Goal: Task Accomplishment & Management: Complete application form

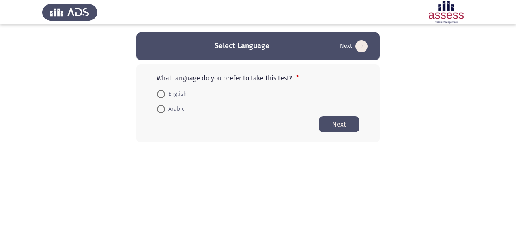
click at [162, 109] on span at bounding box center [161, 109] width 8 height 8
click at [162, 109] on input "Arabic" at bounding box center [161, 109] width 8 height 8
radio input "true"
click at [329, 121] on button "Next" at bounding box center [339, 124] width 41 height 16
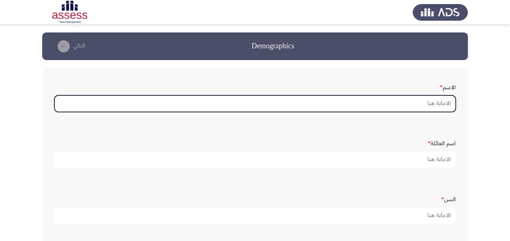
click at [433, 103] on input "الاسم *" at bounding box center [254, 103] width 401 height 17
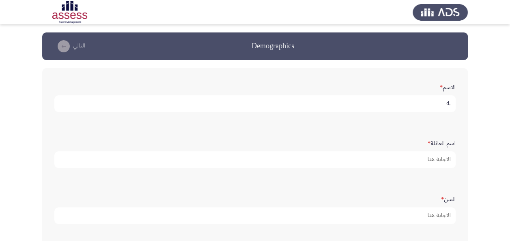
type input "."
type input "[PERSON_NAME]"
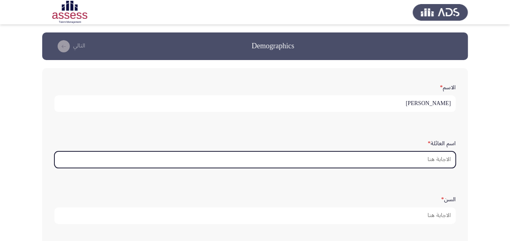
click at [425, 159] on input "اسم العائلة *" at bounding box center [254, 159] width 401 height 17
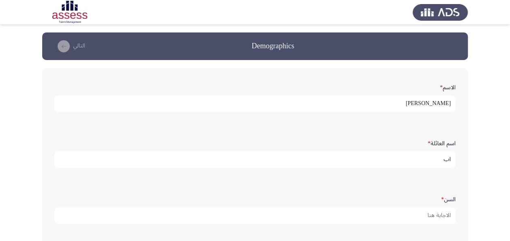
type input "ا"
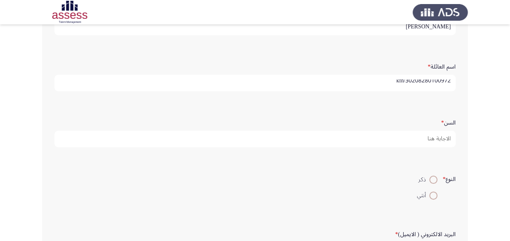
scroll to position [122, 0]
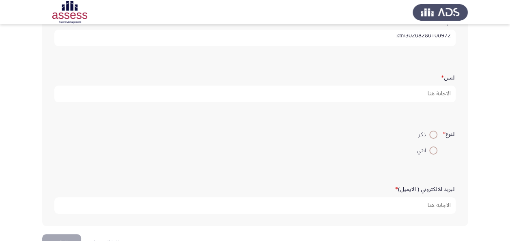
type input "30208280100972/kfh"
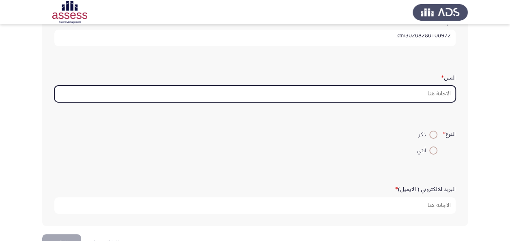
scroll to position [0, 0]
click at [446, 93] on input "السن *" at bounding box center [254, 94] width 401 height 17
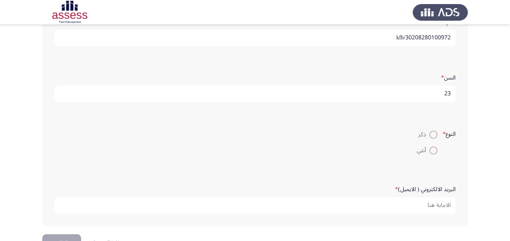
type input "23"
click at [432, 133] on span at bounding box center [433, 135] width 8 height 8
click at [432, 133] on input "ذكر" at bounding box center [433, 135] width 8 height 8
radio input "true"
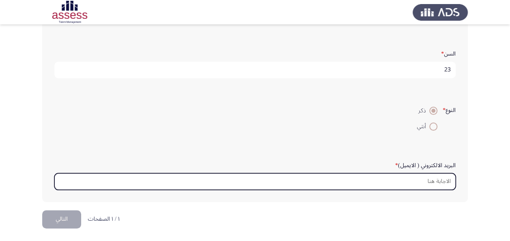
click at [435, 181] on input "البريد الالكتروني ( الايميل) *" at bounding box center [254, 181] width 401 height 17
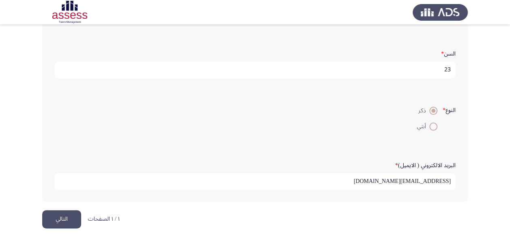
type input "[EMAIL_ADDRESS][DOMAIN_NAME]"
click at [65, 213] on button "التالي" at bounding box center [61, 219] width 39 height 18
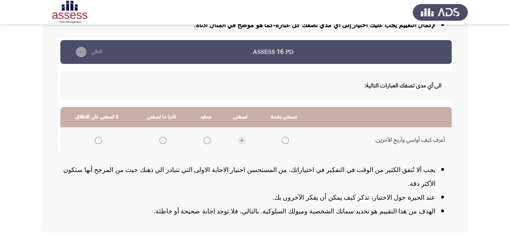
scroll to position [134, 0]
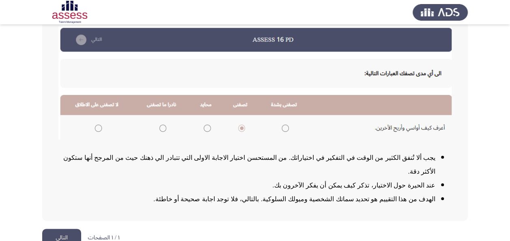
click at [59, 229] on button "التالي" at bounding box center [61, 238] width 39 height 18
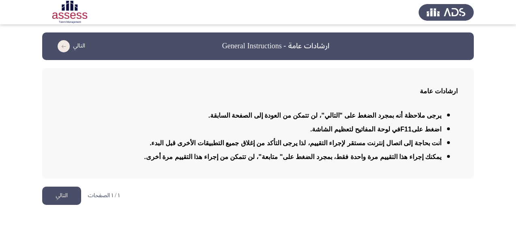
click at [67, 197] on button "التالي" at bounding box center [61, 196] width 39 height 18
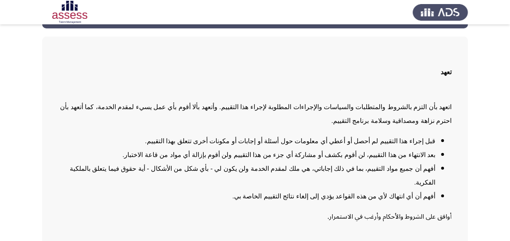
scroll to position [71, 0]
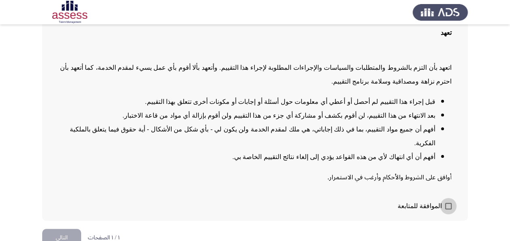
click at [443, 201] on label "الموافقة للمتابعة" at bounding box center [425, 206] width 54 height 10
click at [448, 209] on input "الموافقة للمتابعة" at bounding box center [448, 209] width 0 height 0
checkbox input "true"
click at [58, 229] on button "التالي" at bounding box center [61, 238] width 39 height 18
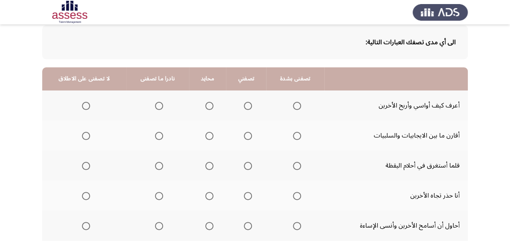
scroll to position [81, 0]
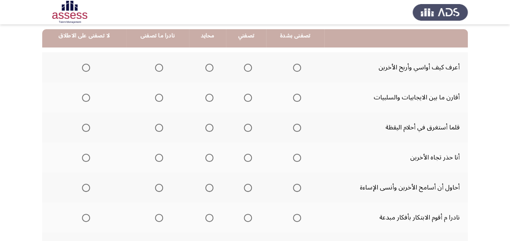
click at [244, 67] on span "Select an option" at bounding box center [248, 68] width 8 height 8
click at [244, 67] on input "Select an option" at bounding box center [248, 68] width 8 height 8
click at [244, 96] on span "Select an option" at bounding box center [248, 98] width 8 height 8
click at [244, 96] on input "Select an option" at bounding box center [248, 98] width 8 height 8
click at [249, 127] on span "Select an option" at bounding box center [248, 128] width 8 height 8
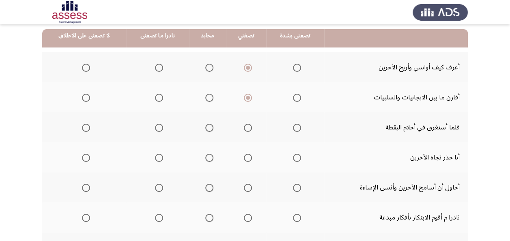
click at [249, 127] on input "Select an option" at bounding box center [248, 128] width 8 height 8
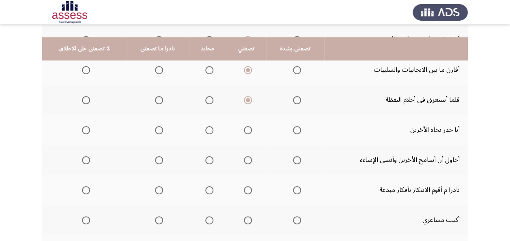
scroll to position [122, 0]
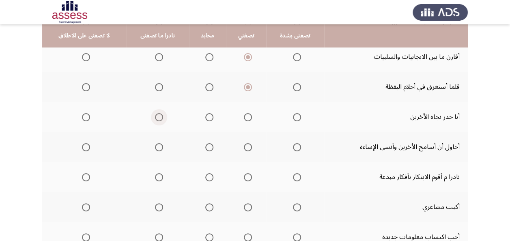
click at [155, 115] on span "Select an option" at bounding box center [159, 117] width 8 height 8
click at [155, 115] on input "Select an option" at bounding box center [159, 117] width 8 height 8
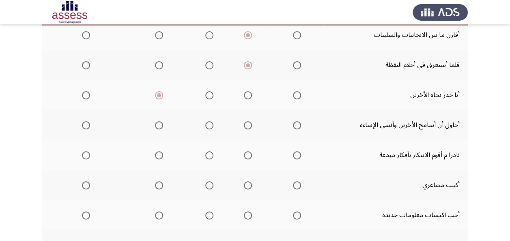
scroll to position [162, 0]
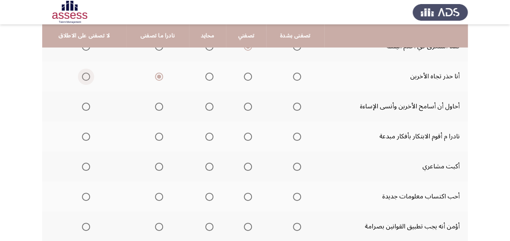
click at [84, 74] on span "Select an option" at bounding box center [86, 77] width 8 height 8
click at [84, 74] on input "Select an option" at bounding box center [86, 77] width 8 height 8
click at [244, 105] on span "Select an option" at bounding box center [248, 107] width 8 height 8
click at [244, 105] on input "Select an option" at bounding box center [248, 107] width 8 height 8
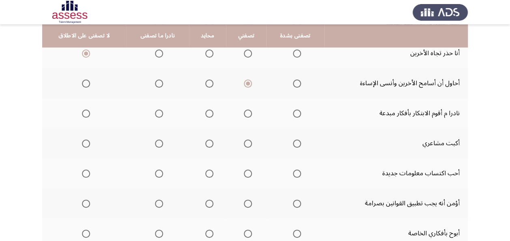
scroll to position [203, 0]
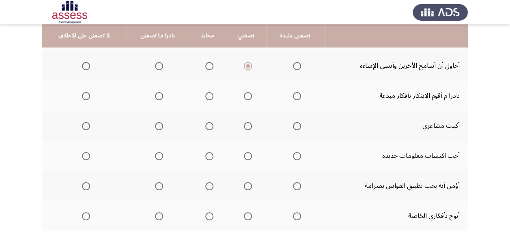
click at [159, 97] on span "Select an option" at bounding box center [159, 96] width 8 height 8
click at [159, 97] on input "Select an option" at bounding box center [159, 96] width 8 height 8
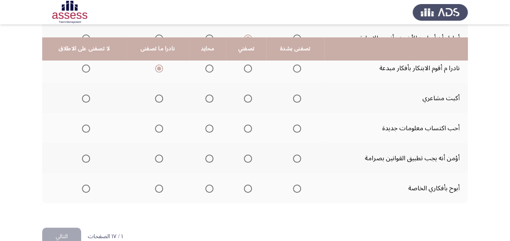
scroll to position [244, 0]
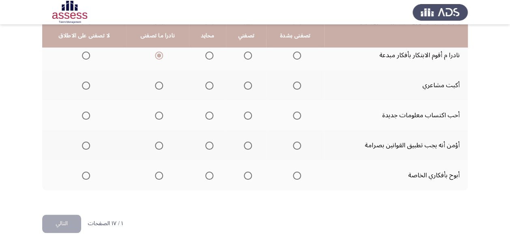
click at [86, 86] on span "Select an option" at bounding box center [86, 86] width 0 height 0
click at [85, 85] on input "Select an option" at bounding box center [86, 86] width 8 height 8
click at [298, 116] on span "Select an option" at bounding box center [297, 116] width 8 height 8
click at [298, 116] on input "Select an option" at bounding box center [297, 116] width 8 height 8
click at [249, 144] on span "Select an option" at bounding box center [248, 146] width 8 height 8
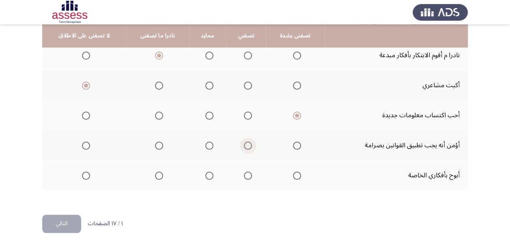
click at [249, 144] on input "Select an option" at bounding box center [248, 146] width 8 height 8
click at [82, 175] on span "Select an option" at bounding box center [86, 176] width 8 height 8
click at [82, 175] on input "Select an option" at bounding box center [86, 176] width 8 height 8
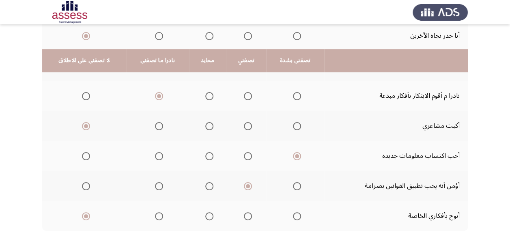
scroll to position [249, 0]
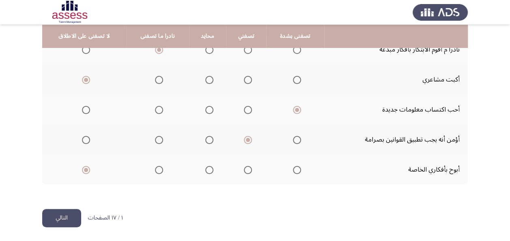
click at [71, 218] on button "التالي" at bounding box center [61, 218] width 39 height 18
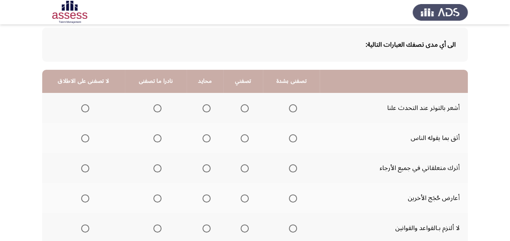
scroll to position [81, 0]
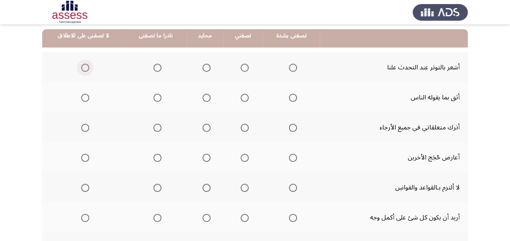
click at [83, 67] on span "Select an option" at bounding box center [85, 68] width 8 height 8
click at [83, 67] on input "Select an option" at bounding box center [85, 68] width 8 height 8
click at [205, 98] on span "Select an option" at bounding box center [207, 98] width 8 height 8
click at [205, 98] on input "Select an option" at bounding box center [207, 98] width 8 height 8
click at [82, 126] on span "Select an option" at bounding box center [85, 128] width 8 height 8
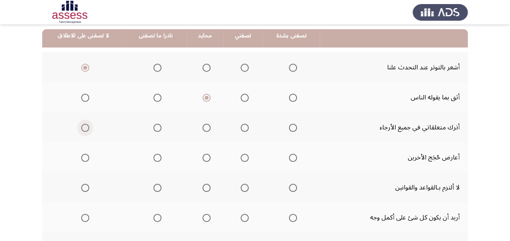
click at [82, 126] on input "Select an option" at bounding box center [85, 128] width 8 height 8
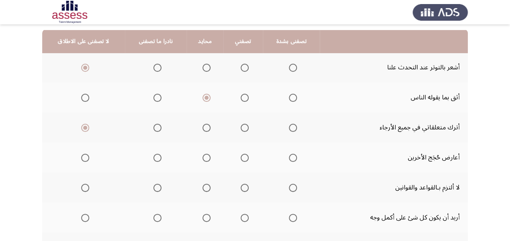
scroll to position [122, 0]
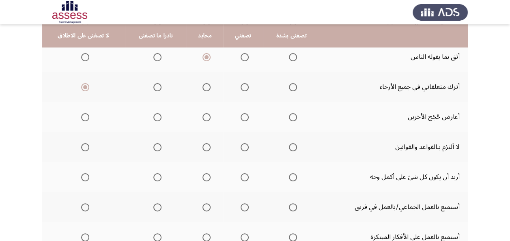
click at [157, 86] on span "Select an option" at bounding box center [157, 87] width 8 height 8
click at [157, 86] on input "Select an option" at bounding box center [157, 87] width 8 height 8
click at [85, 116] on span "Select an option" at bounding box center [85, 117] width 8 height 8
click at [85, 116] on input "Select an option" at bounding box center [85, 117] width 8 height 8
click at [153, 116] on span "Select an option" at bounding box center [157, 117] width 8 height 8
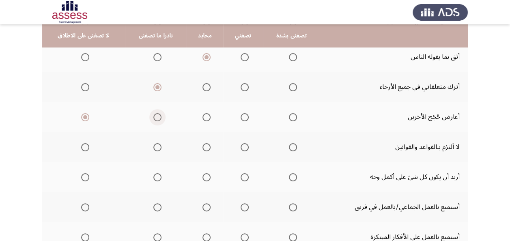
click at [153, 116] on input "Select an option" at bounding box center [157, 117] width 8 height 8
click at [83, 144] on span "Select an option" at bounding box center [85, 147] width 8 height 8
click at [83, 144] on input "Select an option" at bounding box center [85, 147] width 8 height 8
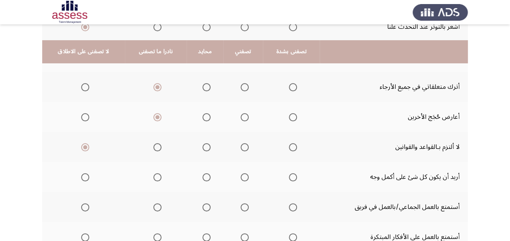
scroll to position [162, 0]
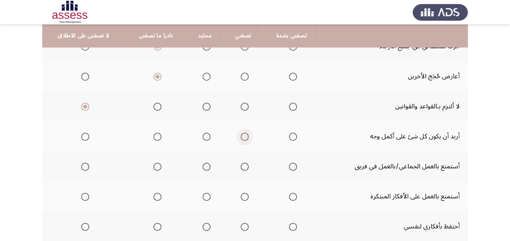
click at [242, 133] on span "Select an option" at bounding box center [245, 137] width 8 height 8
click at [242, 133] on input "Select an option" at bounding box center [245, 137] width 8 height 8
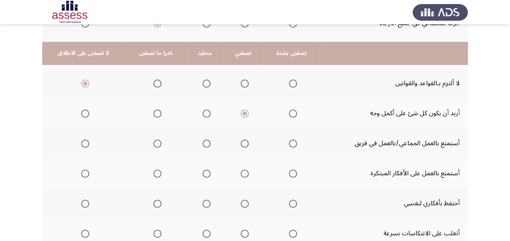
scroll to position [203, 0]
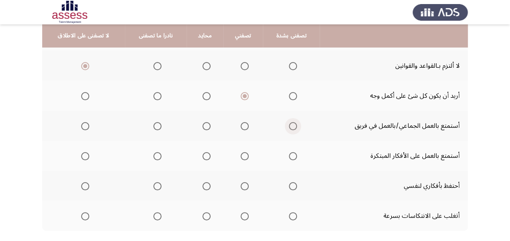
click at [291, 124] on span "Select an option" at bounding box center [293, 126] width 8 height 8
click at [291, 124] on input "Select an option" at bounding box center [293, 126] width 8 height 8
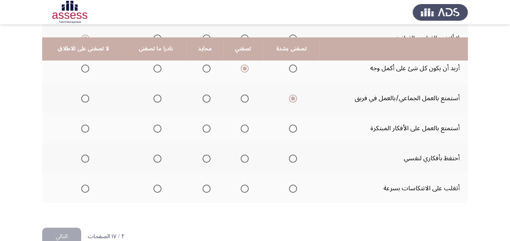
scroll to position [244, 0]
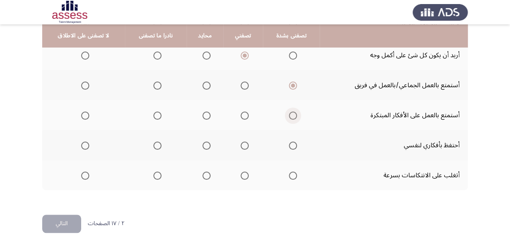
click at [289, 115] on span "Select an option" at bounding box center [293, 116] width 8 height 8
click at [289, 115] on input "Select an option" at bounding box center [293, 116] width 8 height 8
click at [155, 143] on span "Select an option" at bounding box center [157, 146] width 8 height 8
click at [155, 143] on input "Select an option" at bounding box center [157, 146] width 8 height 8
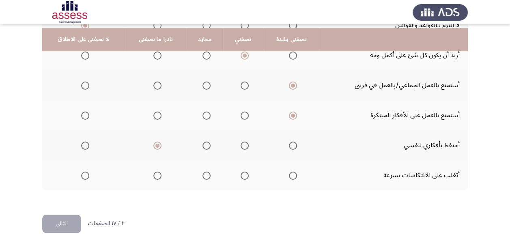
scroll to position [249, 0]
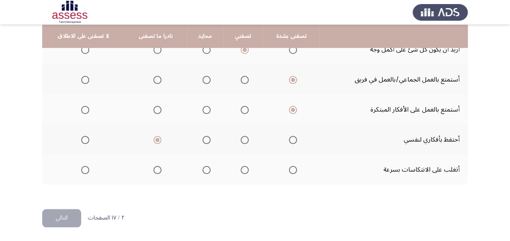
click at [241, 170] on span "Select an option" at bounding box center [245, 170] width 8 height 8
click at [241, 170] on input "Select an option" at bounding box center [245, 170] width 8 height 8
click at [47, 222] on button "التالي" at bounding box center [61, 218] width 39 height 18
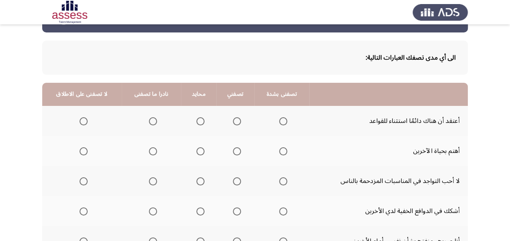
scroll to position [41, 0]
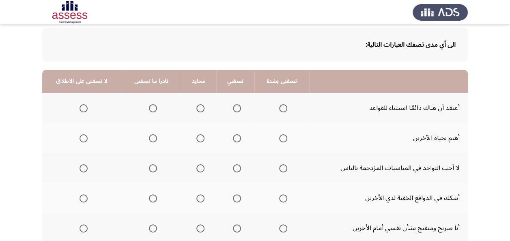
click at [151, 109] on span "Select an option" at bounding box center [153, 108] width 8 height 8
click at [151, 109] on input "Select an option" at bounding box center [153, 108] width 8 height 8
click at [83, 136] on span "Select an option" at bounding box center [84, 138] width 8 height 8
click at [83, 136] on input "Select an option" at bounding box center [84, 138] width 8 height 8
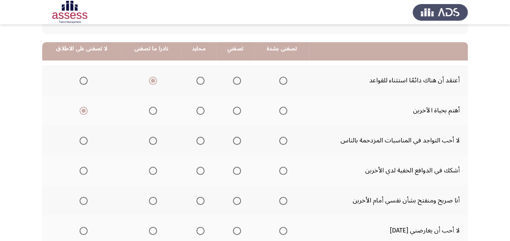
scroll to position [81, 0]
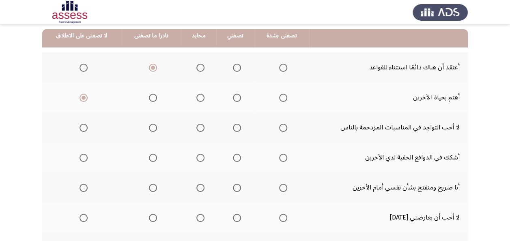
click at [82, 127] on span "Select an option" at bounding box center [84, 128] width 8 height 8
click at [82, 127] on input "Select an option" at bounding box center [84, 128] width 8 height 8
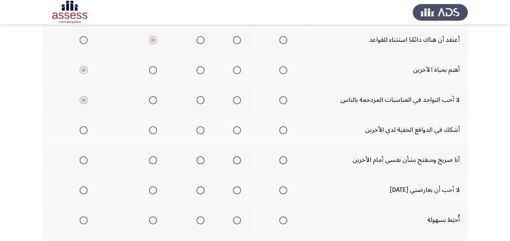
scroll to position [122, 0]
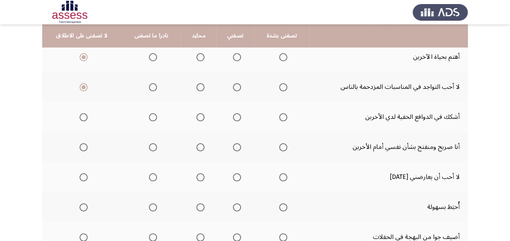
click at [83, 116] on span "Select an option" at bounding box center [84, 117] width 8 height 8
click at [83, 116] on input "Select an option" at bounding box center [84, 117] width 8 height 8
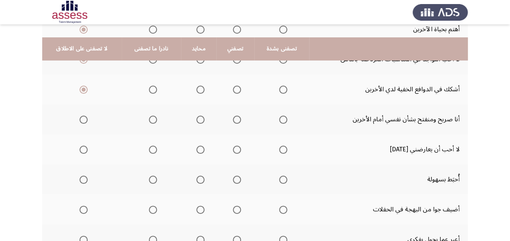
scroll to position [162, 0]
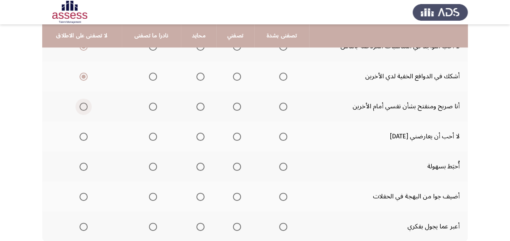
click at [85, 103] on span "Select an option" at bounding box center [84, 107] width 8 height 8
click at [85, 103] on input "Select an option" at bounding box center [84, 107] width 8 height 8
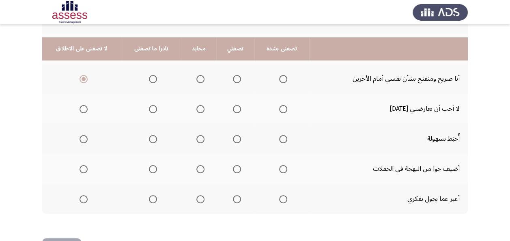
scroll to position [203, 0]
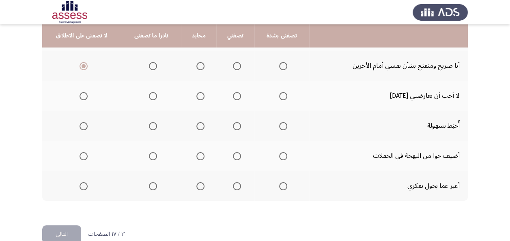
click at [85, 98] on span "Select an option" at bounding box center [84, 96] width 8 height 8
click at [85, 98] on input "Select an option" at bounding box center [84, 96] width 8 height 8
click at [84, 123] on span "Select an option" at bounding box center [84, 126] width 8 height 8
click at [84, 123] on input "Select an option" at bounding box center [84, 126] width 8 height 8
click at [236, 157] on span "Select an option" at bounding box center [237, 156] width 8 height 8
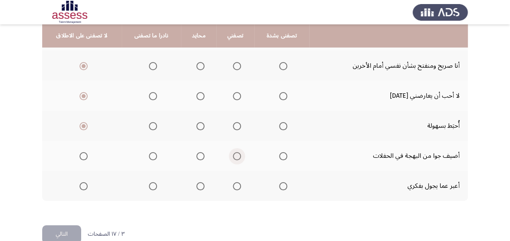
click at [236, 157] on input "Select an option" at bounding box center [237, 156] width 8 height 8
click at [197, 187] on span "Select an option" at bounding box center [200, 186] width 8 height 8
click at [197, 187] on input "Select an option" at bounding box center [200, 186] width 8 height 8
click at [58, 230] on button "التالي" at bounding box center [61, 234] width 39 height 18
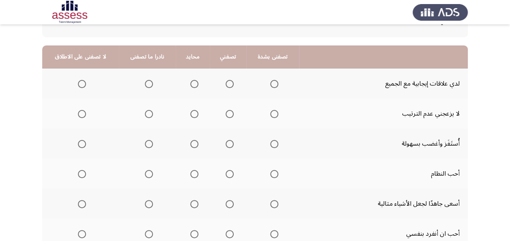
scroll to position [81, 0]
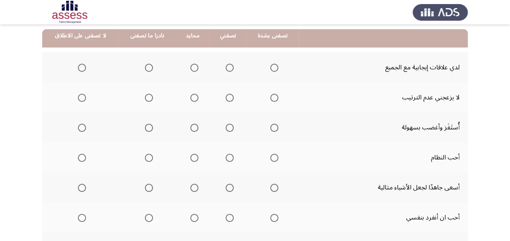
click at [278, 65] on span "Select an option" at bounding box center [274, 68] width 8 height 8
click at [278, 65] on input "Select an option" at bounding box center [274, 68] width 8 height 8
click at [153, 96] on span "Select an option" at bounding box center [149, 98] width 8 height 8
click at [153, 96] on input "Select an option" at bounding box center [149, 98] width 8 height 8
click at [153, 125] on span "Select an option" at bounding box center [149, 128] width 8 height 8
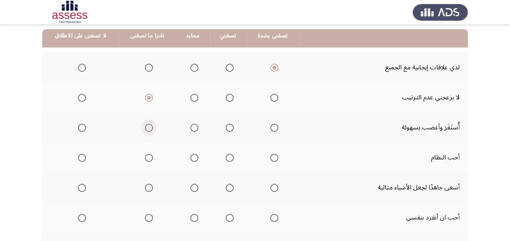
click at [153, 125] on input "Select an option" at bounding box center [149, 128] width 8 height 8
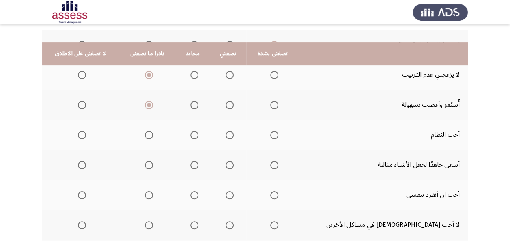
scroll to position [122, 0]
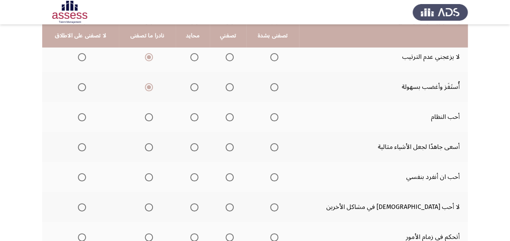
click at [234, 114] on span "Select an option" at bounding box center [230, 117] width 8 height 8
click at [234, 114] on input "Select an option" at bounding box center [230, 117] width 8 height 8
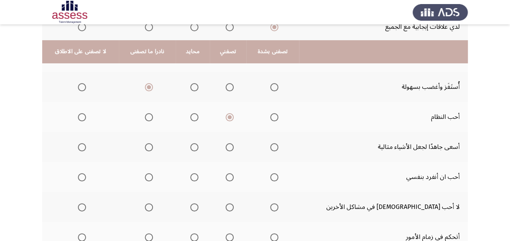
scroll to position [162, 0]
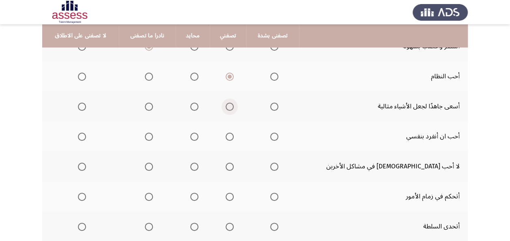
click at [234, 106] on span "Select an option" at bounding box center [230, 107] width 8 height 8
click at [234, 106] on input "Select an option" at bounding box center [230, 107] width 8 height 8
click at [153, 134] on span "Select an option" at bounding box center [149, 137] width 8 height 8
click at [153, 134] on input "Select an option" at bounding box center [149, 137] width 8 height 8
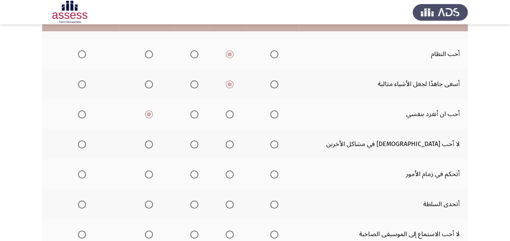
scroll to position [203, 0]
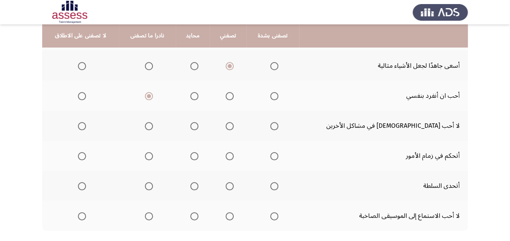
click at [234, 126] on span "Select an option" at bounding box center [230, 126] width 8 height 8
click at [234, 126] on input "Select an option" at bounding box center [230, 126] width 8 height 8
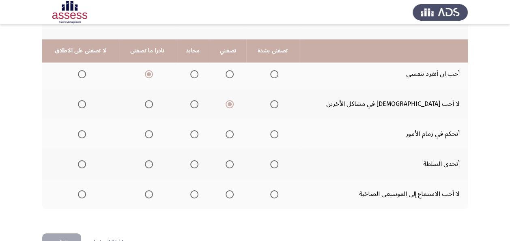
scroll to position [244, 0]
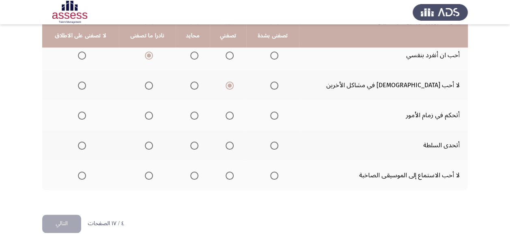
click at [234, 113] on span "Select an option" at bounding box center [230, 116] width 8 height 8
click at [234, 113] on input "Select an option" at bounding box center [230, 116] width 8 height 8
click at [84, 146] on span "Select an option" at bounding box center [82, 146] width 8 height 8
click at [84, 146] on input "Select an option" at bounding box center [82, 146] width 8 height 8
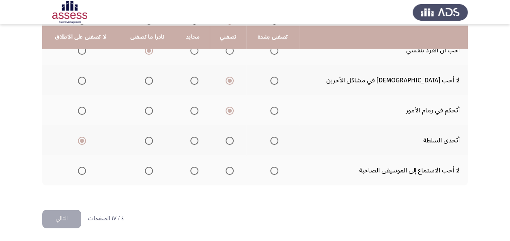
scroll to position [249, 0]
click at [194, 170] on span "Select an option" at bounding box center [194, 170] width 0 height 0
click at [198, 169] on input "Select an option" at bounding box center [194, 170] width 8 height 8
click at [65, 218] on button "التالي" at bounding box center [61, 218] width 39 height 18
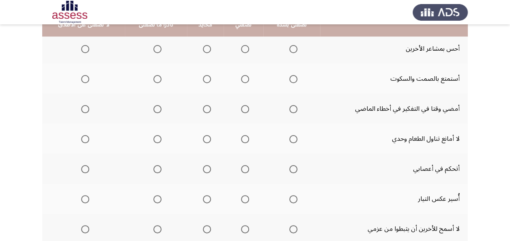
scroll to position [81, 0]
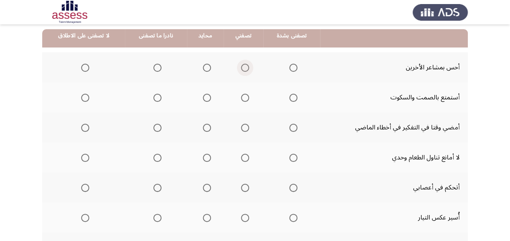
click at [241, 64] on span "Select an option" at bounding box center [245, 68] width 8 height 8
click at [241, 64] on input "Select an option" at bounding box center [245, 68] width 8 height 8
click at [241, 95] on span "Select an option" at bounding box center [245, 98] width 8 height 8
click at [241, 95] on input "Select an option" at bounding box center [245, 98] width 8 height 8
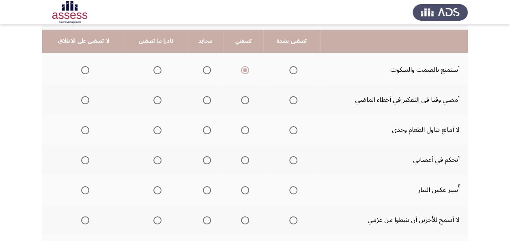
scroll to position [122, 0]
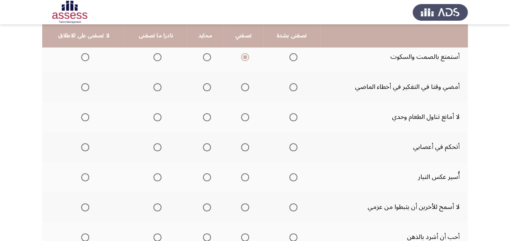
click at [156, 88] on span "Select an option" at bounding box center [157, 87] width 8 height 8
click at [156, 88] on input "Select an option" at bounding box center [157, 87] width 8 height 8
click at [158, 112] on mat-radio-group "Select an option" at bounding box center [155, 117] width 11 height 14
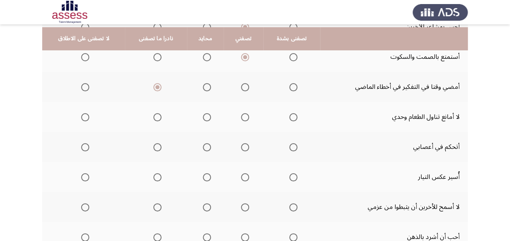
scroll to position [162, 0]
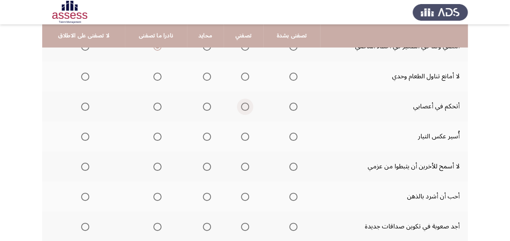
click at [246, 106] on span "Select an option" at bounding box center [245, 107] width 8 height 8
click at [246, 106] on input "Select an option" at bounding box center [245, 107] width 8 height 8
click at [153, 134] on span "Select an option" at bounding box center [157, 137] width 8 height 8
click at [153, 134] on input "Select an option" at bounding box center [157, 137] width 8 height 8
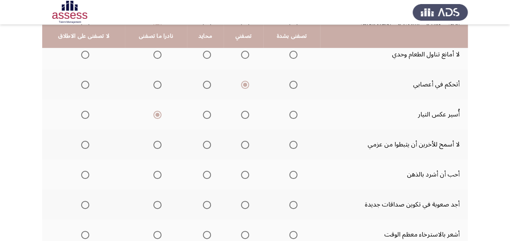
scroll to position [203, 0]
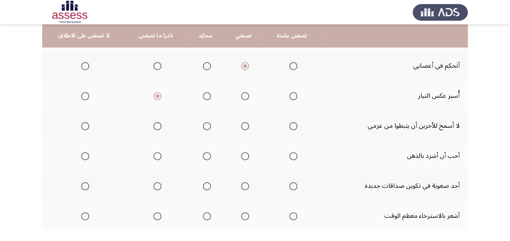
click at [244, 127] on span "Select an option" at bounding box center [245, 126] width 8 height 8
click at [244, 127] on input "Select an option" at bounding box center [245, 126] width 8 height 8
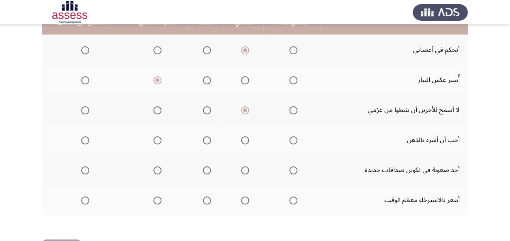
scroll to position [244, 0]
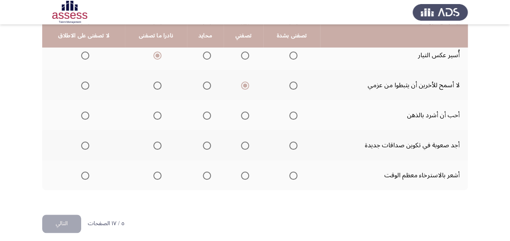
click at [157, 114] on span "Select an option" at bounding box center [157, 116] width 8 height 8
click at [157, 114] on input "Select an option" at bounding box center [157, 116] width 8 height 8
click at [85, 144] on span "Select an option" at bounding box center [85, 146] width 8 height 8
click at [85, 144] on input "Select an option" at bounding box center [85, 146] width 8 height 8
click at [241, 178] on span "Select an option" at bounding box center [245, 176] width 8 height 8
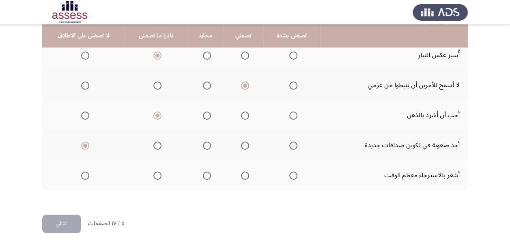
click at [241, 178] on input "Select an option" at bounding box center [245, 176] width 8 height 8
click at [197, 173] on th at bounding box center [205, 175] width 37 height 30
click at [205, 174] on span "Select an option" at bounding box center [207, 176] width 8 height 8
click at [205, 174] on input "Select an option" at bounding box center [207, 176] width 8 height 8
click at [242, 172] on span "Select an option" at bounding box center [245, 176] width 8 height 8
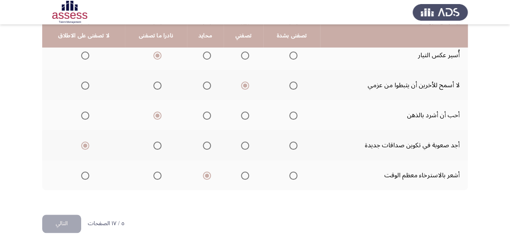
click at [242, 172] on input "Select an option" at bounding box center [245, 176] width 8 height 8
click at [63, 227] on button "التالي" at bounding box center [61, 224] width 39 height 18
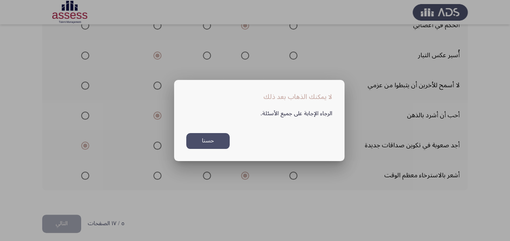
scroll to position [0, 0]
click at [207, 140] on button "حسنا" at bounding box center [207, 141] width 43 height 16
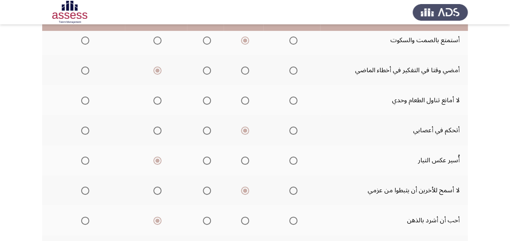
scroll to position [122, 0]
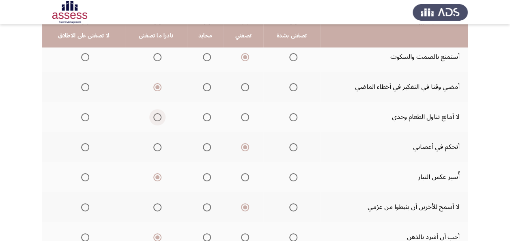
click at [157, 117] on span "Select an option" at bounding box center [157, 117] width 8 height 8
click at [157, 117] on input "Select an option" at bounding box center [157, 117] width 8 height 8
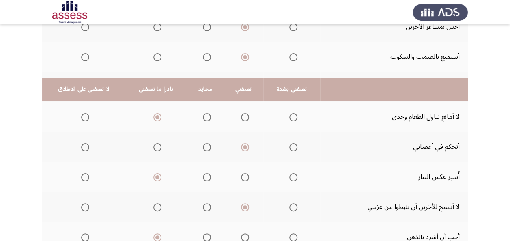
scroll to position [249, 0]
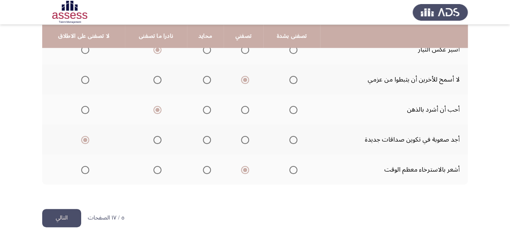
click at [64, 218] on button "التالي" at bounding box center [61, 218] width 39 height 18
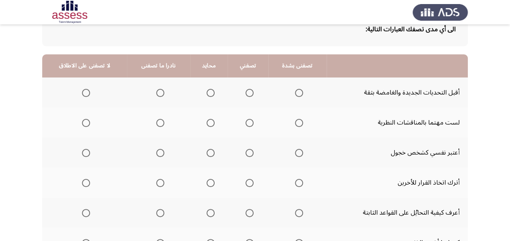
scroll to position [81, 0]
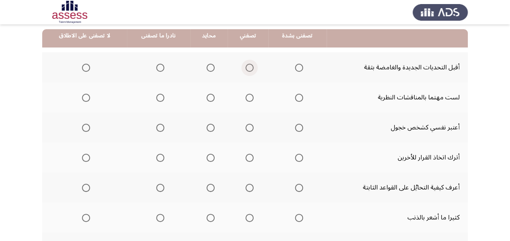
click at [247, 64] on span "Select an option" at bounding box center [250, 68] width 8 height 8
click at [247, 64] on input "Select an option" at bounding box center [250, 68] width 8 height 8
click at [158, 98] on span "Select an option" at bounding box center [160, 98] width 8 height 8
click at [158, 98] on input "Select an option" at bounding box center [160, 98] width 8 height 8
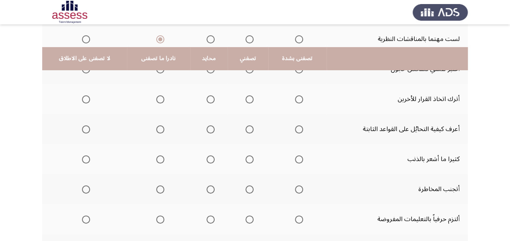
scroll to position [122, 0]
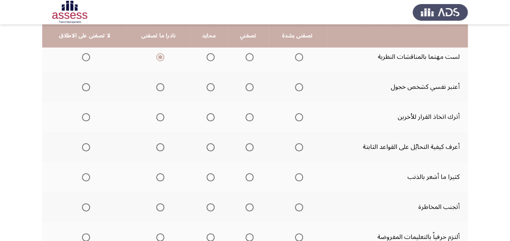
click at [83, 88] on span "Select an option" at bounding box center [86, 87] width 8 height 8
click at [83, 88] on input "Select an option" at bounding box center [86, 87] width 8 height 8
click at [159, 116] on span "Select an option" at bounding box center [160, 117] width 8 height 8
click at [159, 116] on input "Select an option" at bounding box center [160, 117] width 8 height 8
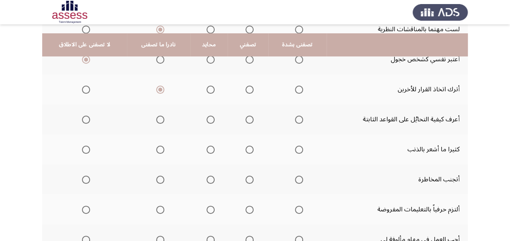
scroll to position [162, 0]
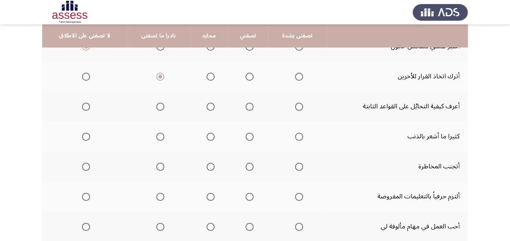
click at [86, 108] on span "Select an option" at bounding box center [86, 107] width 8 height 8
click at [86, 108] on input "Select an option" at bounding box center [86, 107] width 8 height 8
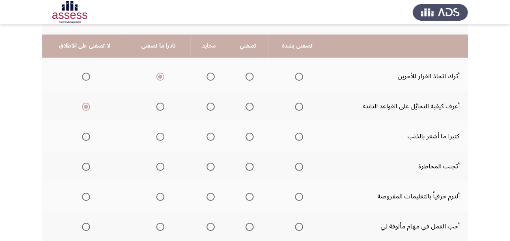
scroll to position [203, 0]
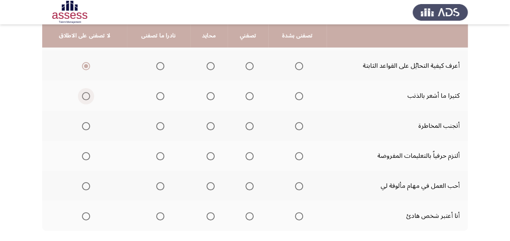
click at [88, 94] on span "Select an option" at bounding box center [86, 96] width 8 height 8
click at [88, 94] on input "Select an option" at bounding box center [86, 96] width 8 height 8
click at [161, 126] on span "Select an option" at bounding box center [160, 126] width 8 height 8
click at [161, 126] on input "Select an option" at bounding box center [160, 126] width 8 height 8
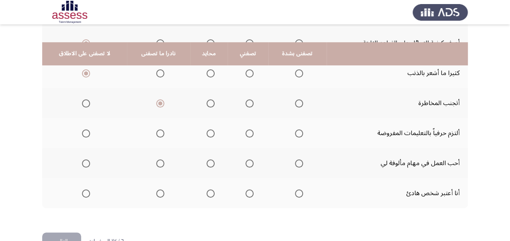
scroll to position [244, 0]
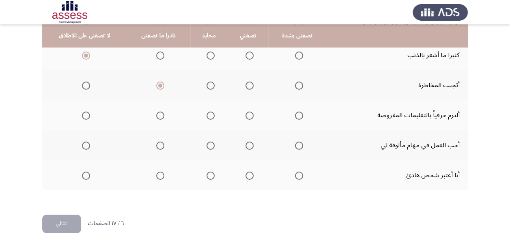
click at [209, 84] on span "Select an option" at bounding box center [211, 86] width 8 height 8
click at [209, 84] on input "Select an option" at bounding box center [211, 86] width 8 height 8
click at [246, 116] on span "Select an option" at bounding box center [250, 116] width 8 height 8
click at [246, 116] on input "Select an option" at bounding box center [250, 116] width 8 height 8
click at [210, 145] on span "Select an option" at bounding box center [211, 146] width 8 height 8
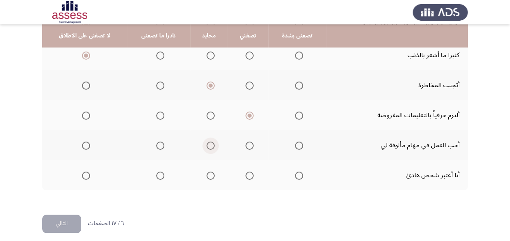
click at [210, 145] on input "Select an option" at bounding box center [211, 146] width 8 height 8
click at [246, 178] on span "Select an option" at bounding box center [250, 176] width 8 height 8
click at [246, 178] on input "Select an option" at bounding box center [250, 176] width 8 height 8
click at [54, 219] on button "التالي" at bounding box center [61, 224] width 39 height 18
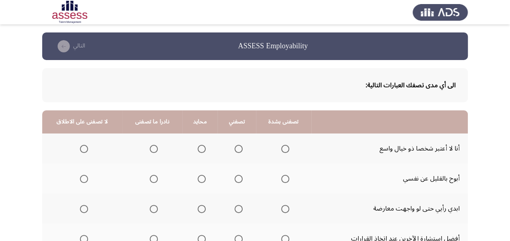
scroll to position [41, 0]
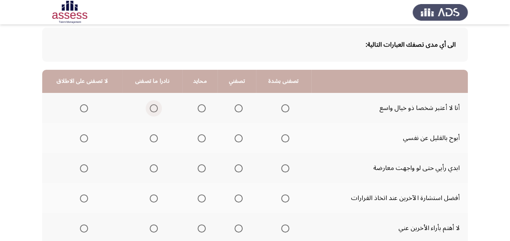
click at [153, 110] on span "Select an option" at bounding box center [154, 108] width 8 height 8
click at [153, 110] on input "Select an option" at bounding box center [154, 108] width 8 height 8
click at [199, 134] on mat-radio-button "Select an option" at bounding box center [199, 138] width 11 height 9
click at [155, 134] on mat-radio-button "Select an option" at bounding box center [152, 138] width 11 height 9
click at [198, 138] on span "Select an option" at bounding box center [202, 138] width 8 height 8
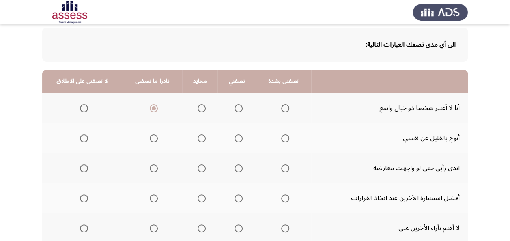
click at [198, 138] on input "Select an option" at bounding box center [202, 138] width 8 height 8
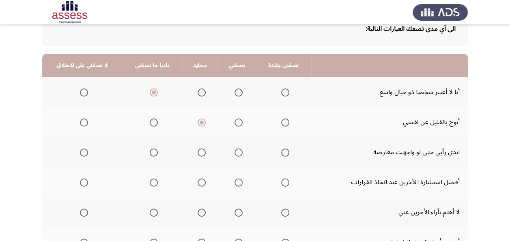
scroll to position [81, 0]
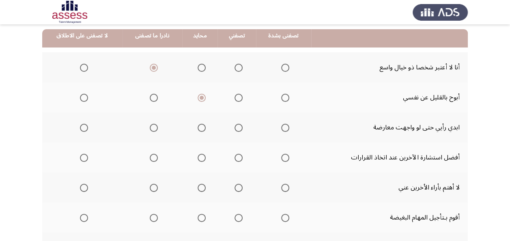
click at [236, 127] on span "Select an option" at bounding box center [239, 128] width 8 height 8
click at [236, 127] on input "Select an option" at bounding box center [239, 128] width 8 height 8
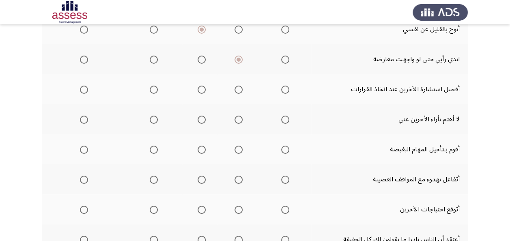
scroll to position [162, 0]
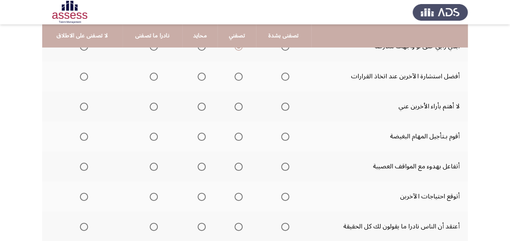
click at [235, 73] on span "Select an option" at bounding box center [239, 77] width 8 height 8
click at [235, 73] on input "Select an option" at bounding box center [239, 77] width 8 height 8
click at [198, 107] on span "Select an option" at bounding box center [202, 107] width 8 height 8
click at [198, 107] on input "Select an option" at bounding box center [202, 107] width 8 height 8
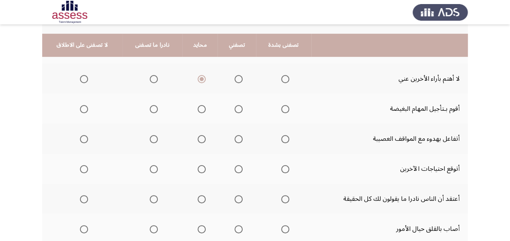
scroll to position [203, 0]
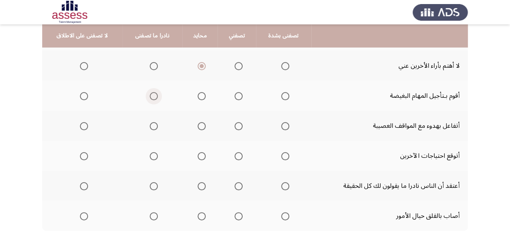
click at [152, 92] on span "Select an option" at bounding box center [154, 96] width 8 height 8
click at [152, 92] on input "Select an option" at bounding box center [154, 96] width 8 height 8
click at [235, 127] on span "Select an option" at bounding box center [239, 126] width 8 height 8
click at [235, 127] on input "Select an option" at bounding box center [239, 126] width 8 height 8
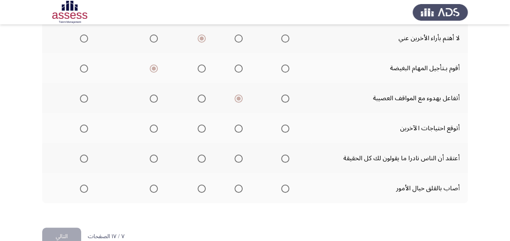
scroll to position [244, 0]
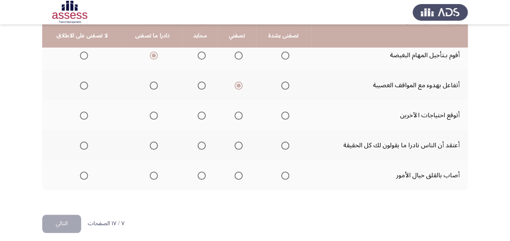
click at [200, 112] on span "Select an option" at bounding box center [202, 116] width 8 height 8
click at [200, 112] on input "Select an option" at bounding box center [202, 116] width 8 height 8
click at [150, 148] on span "Select an option" at bounding box center [154, 146] width 8 height 8
click at [150, 148] on input "Select an option" at bounding box center [154, 146] width 8 height 8
click at [153, 173] on span "Select an option" at bounding box center [154, 176] width 8 height 8
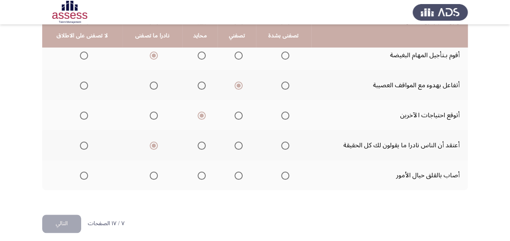
click at [153, 173] on input "Select an option" at bounding box center [154, 176] width 8 height 8
click at [63, 224] on button "التالي" at bounding box center [61, 224] width 39 height 18
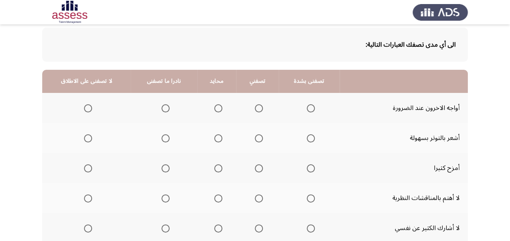
scroll to position [81, 0]
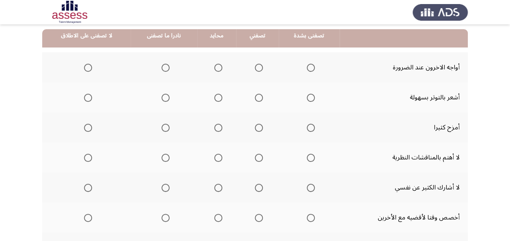
click at [164, 66] on span "Select an option" at bounding box center [166, 68] width 8 height 8
click at [164, 66] on input "Select an option" at bounding box center [166, 68] width 8 height 8
click at [257, 71] on span "Select an option" at bounding box center [259, 68] width 8 height 8
click at [257, 71] on input "Select an option" at bounding box center [259, 68] width 8 height 8
click at [164, 94] on span "Select an option" at bounding box center [166, 98] width 8 height 8
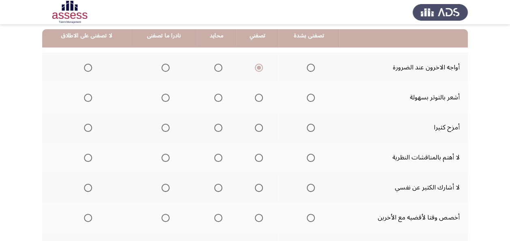
click at [164, 94] on input "Select an option" at bounding box center [166, 98] width 8 height 8
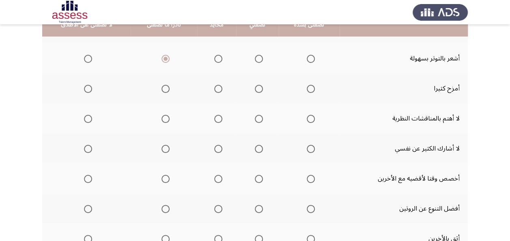
scroll to position [122, 0]
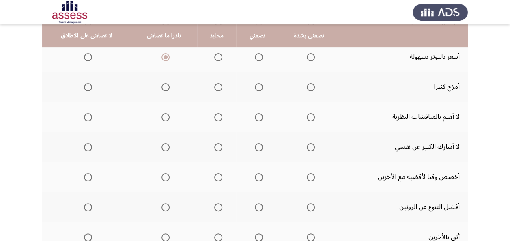
click at [215, 87] on span "Select an option" at bounding box center [218, 87] width 8 height 8
click at [215, 87] on input "Select an option" at bounding box center [218, 87] width 8 height 8
click at [162, 117] on span "Select an option" at bounding box center [166, 117] width 8 height 8
click at [162, 117] on input "Select an option" at bounding box center [166, 117] width 8 height 8
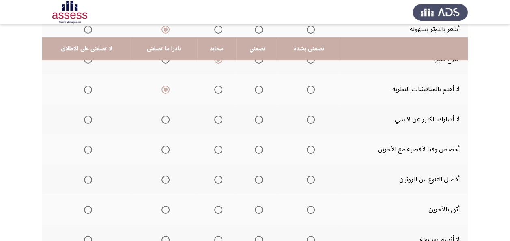
scroll to position [162, 0]
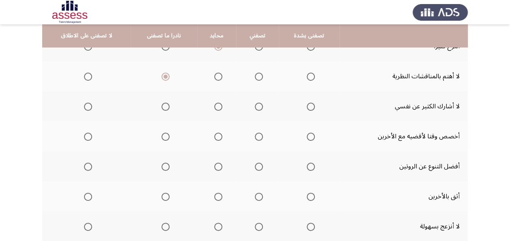
click at [88, 73] on span "Select an option" at bounding box center [88, 77] width 8 height 8
click at [88, 73] on input "Select an option" at bounding box center [88, 77] width 8 height 8
click at [165, 107] on span "Select an option" at bounding box center [166, 107] width 8 height 8
click at [165, 107] on input "Select an option" at bounding box center [166, 107] width 8 height 8
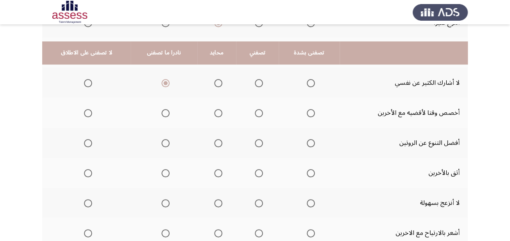
scroll to position [203, 0]
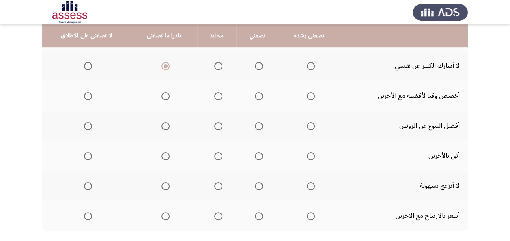
click at [255, 94] on span "Select an option" at bounding box center [259, 96] width 8 height 8
click at [255, 94] on input "Select an option" at bounding box center [259, 96] width 8 height 8
click at [163, 123] on span "Select an option" at bounding box center [166, 126] width 8 height 8
click at [163, 123] on input "Select an option" at bounding box center [166, 126] width 8 height 8
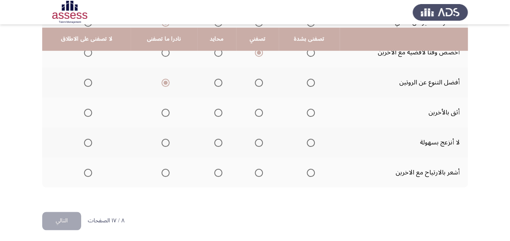
scroll to position [249, 0]
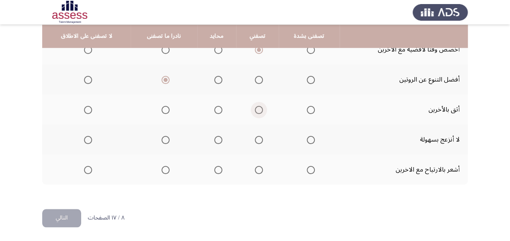
click at [255, 108] on span "Select an option" at bounding box center [259, 110] width 8 height 8
click at [255, 108] on input "Select an option" at bounding box center [259, 110] width 8 height 8
click at [257, 139] on span "Select an option" at bounding box center [259, 140] width 8 height 8
click at [257, 139] on input "Select an option" at bounding box center [259, 140] width 8 height 8
click at [257, 169] on span "Select an option" at bounding box center [259, 170] width 8 height 8
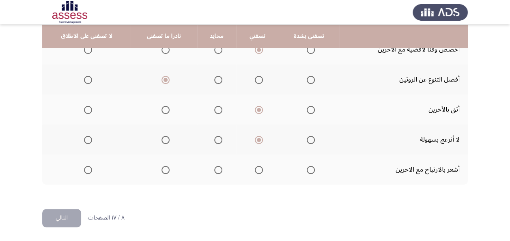
click at [257, 169] on input "Select an option" at bounding box center [259, 170] width 8 height 8
click at [48, 220] on button "التالي" at bounding box center [61, 218] width 39 height 18
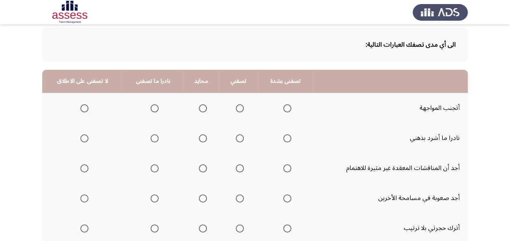
scroll to position [81, 0]
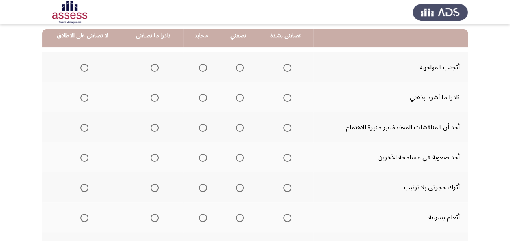
click at [152, 66] on span "Select an option" at bounding box center [155, 68] width 8 height 8
click at [152, 66] on input "Select an option" at bounding box center [155, 68] width 8 height 8
click at [239, 99] on span "Select an option" at bounding box center [240, 98] width 8 height 8
click at [239, 99] on input "Select an option" at bounding box center [240, 98] width 8 height 8
click at [153, 127] on span "Select an option" at bounding box center [155, 128] width 8 height 8
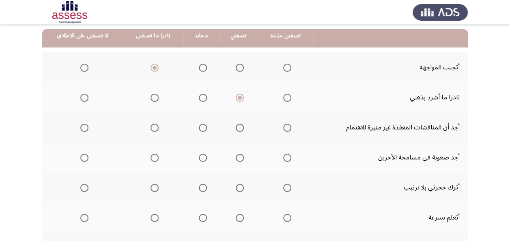
click at [153, 127] on input "Select an option" at bounding box center [155, 128] width 8 height 8
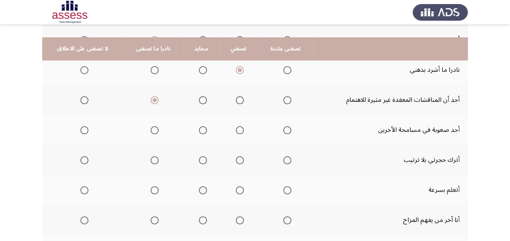
scroll to position [122, 0]
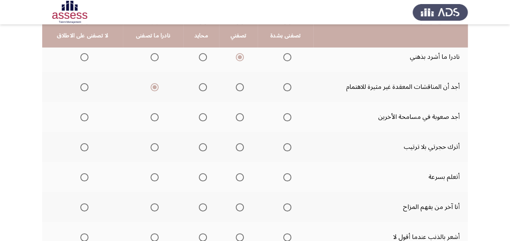
click at [151, 116] on span "Select an option" at bounding box center [155, 117] width 8 height 8
click at [151, 116] on input "Select an option" at bounding box center [155, 117] width 8 height 8
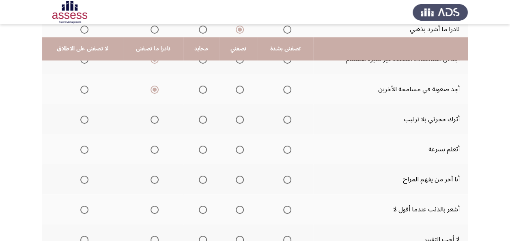
scroll to position [162, 0]
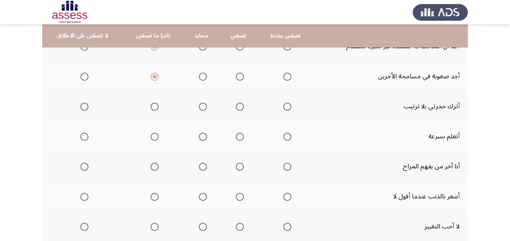
click at [151, 104] on span "Select an option" at bounding box center [155, 107] width 8 height 8
click at [151, 104] on input "Select an option" at bounding box center [155, 107] width 8 height 8
click at [240, 133] on span "Select an option" at bounding box center [240, 137] width 8 height 8
click at [240, 133] on input "Select an option" at bounding box center [240, 137] width 8 height 8
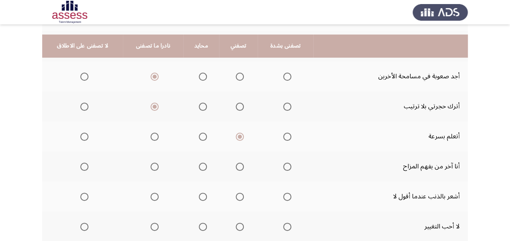
scroll to position [203, 0]
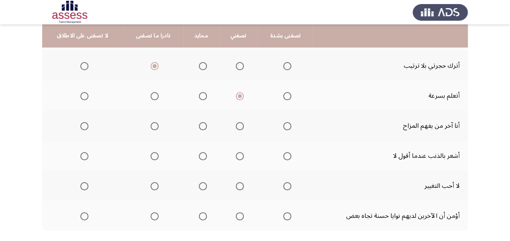
click at [151, 124] on span "Select an option" at bounding box center [155, 126] width 8 height 8
click at [151, 124] on input "Select an option" at bounding box center [155, 126] width 8 height 8
click at [86, 125] on span "Select an option" at bounding box center [84, 126] width 8 height 8
click at [86, 125] on input "Select an option" at bounding box center [84, 126] width 8 height 8
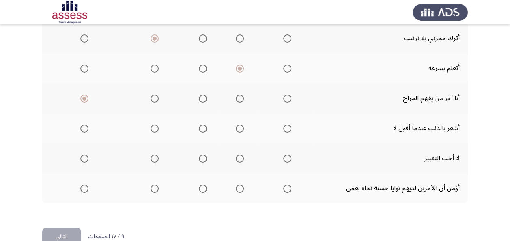
scroll to position [244, 0]
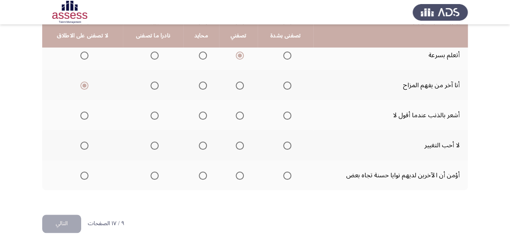
click at [84, 114] on span "Select an option" at bounding box center [84, 116] width 8 height 8
click at [84, 114] on input "Select an option" at bounding box center [84, 116] width 8 height 8
click at [236, 144] on span "Select an option" at bounding box center [240, 146] width 8 height 8
click at [236, 144] on input "Select an option" at bounding box center [240, 146] width 8 height 8
click at [239, 177] on span "Select an option" at bounding box center [240, 176] width 8 height 8
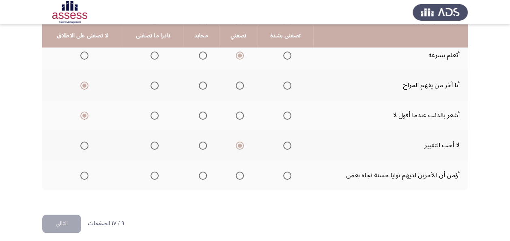
click at [239, 177] on input "Select an option" at bounding box center [240, 176] width 8 height 8
click at [64, 222] on button "التالي" at bounding box center [61, 224] width 39 height 18
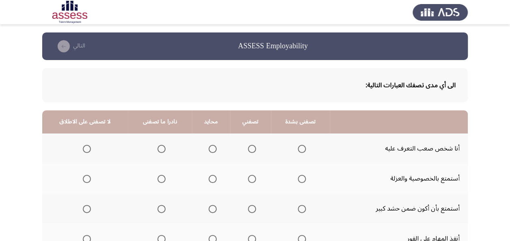
scroll to position [41, 0]
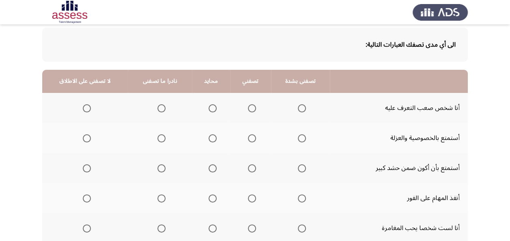
click at [84, 109] on span "Select an option" at bounding box center [87, 108] width 8 height 8
click at [84, 109] on input "Select an option" at bounding box center [87, 108] width 8 height 8
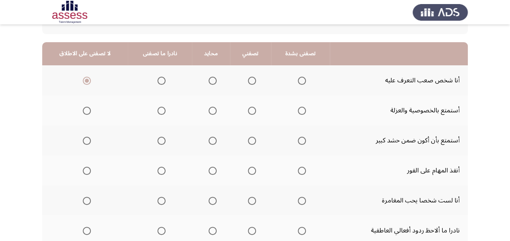
scroll to position [81, 0]
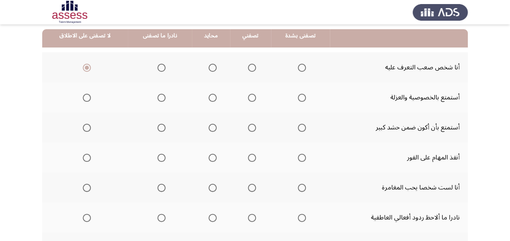
click at [161, 96] on span "Select an option" at bounding box center [161, 98] width 8 height 8
click at [161, 96] on input "Select an option" at bounding box center [161, 98] width 8 height 8
click at [251, 127] on span "Select an option" at bounding box center [252, 128] width 8 height 8
click at [251, 127] on input "Select an option" at bounding box center [252, 128] width 8 height 8
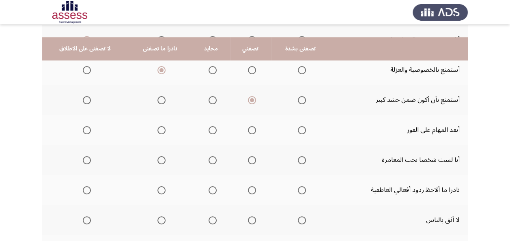
scroll to position [122, 0]
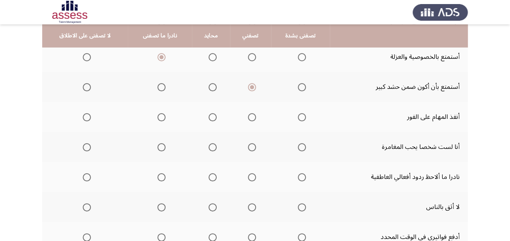
click at [252, 125] on th at bounding box center [250, 117] width 41 height 30
click at [302, 115] on span "Select an option" at bounding box center [302, 117] width 8 height 8
click at [302, 115] on input "Select an option" at bounding box center [302, 117] width 8 height 8
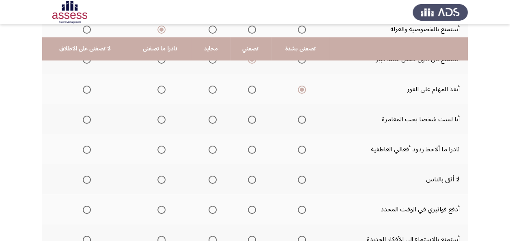
scroll to position [162, 0]
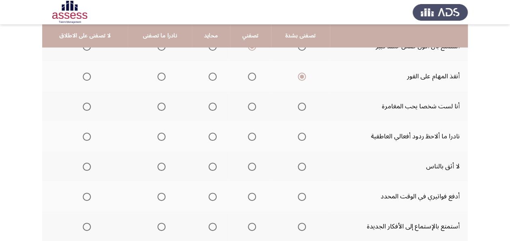
click at [158, 106] on span "Select an option" at bounding box center [161, 107] width 8 height 8
click at [158, 106] on input "Select an option" at bounding box center [161, 107] width 8 height 8
click at [160, 137] on span "Select an option" at bounding box center [161, 137] width 8 height 8
click at [160, 137] on input "Select an option" at bounding box center [161, 137] width 8 height 8
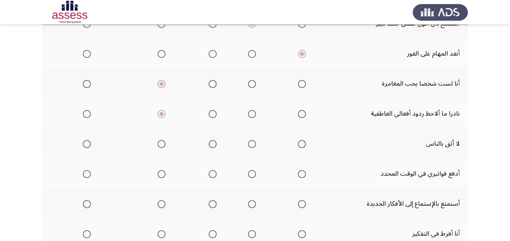
scroll to position [203, 0]
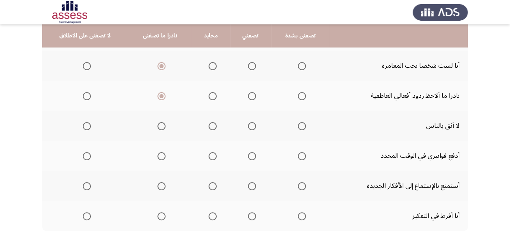
click at [84, 125] on span "Select an option" at bounding box center [87, 126] width 8 height 8
click at [84, 125] on input "Select an option" at bounding box center [87, 126] width 8 height 8
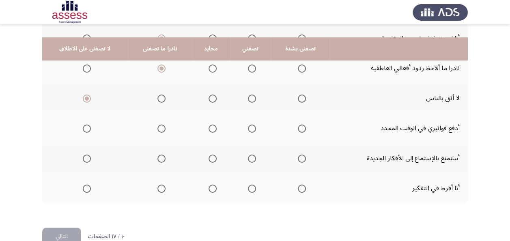
scroll to position [244, 0]
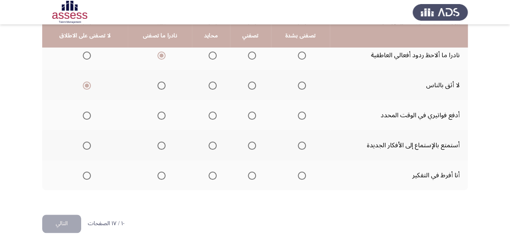
click at [301, 114] on span "Select an option" at bounding box center [302, 116] width 8 height 8
click at [301, 114] on input "Select an option" at bounding box center [302, 116] width 8 height 8
click at [300, 142] on span "Select an option" at bounding box center [302, 146] width 8 height 8
click at [300, 142] on input "Select an option" at bounding box center [302, 146] width 8 height 8
click at [252, 144] on span "Select an option" at bounding box center [252, 146] width 8 height 8
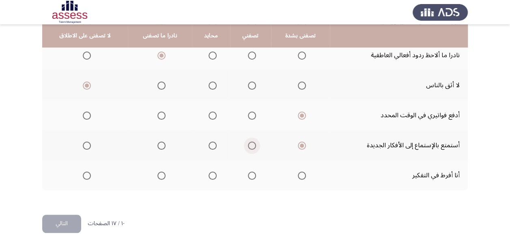
click at [252, 144] on input "Select an option" at bounding box center [252, 146] width 8 height 8
click at [155, 178] on label "Select an option" at bounding box center [159, 176] width 11 height 8
click at [157, 178] on input "Select an option" at bounding box center [161, 176] width 8 height 8
click at [63, 227] on button "التالي" at bounding box center [61, 224] width 39 height 18
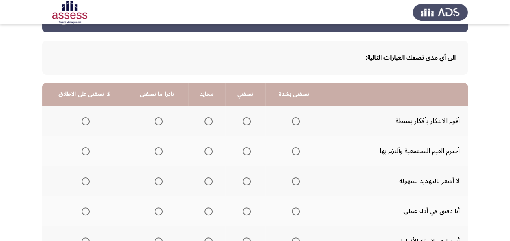
scroll to position [41, 0]
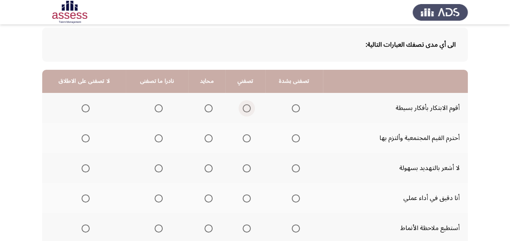
click at [246, 106] on span "Select an option" at bounding box center [247, 108] width 8 height 8
click at [246, 106] on input "Select an option" at bounding box center [247, 108] width 8 height 8
click at [247, 138] on span "Select an option" at bounding box center [247, 138] width 0 height 0
click at [244, 138] on input "Select an option" at bounding box center [247, 138] width 8 height 8
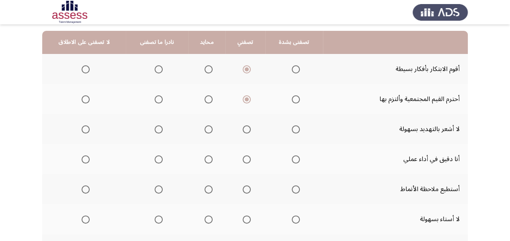
scroll to position [81, 0]
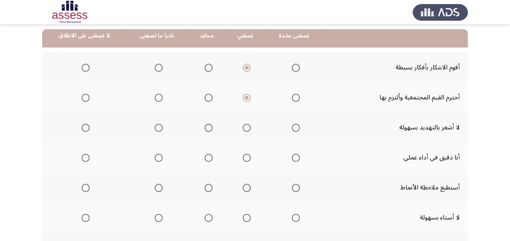
click at [244, 129] on span "Select an option" at bounding box center [247, 128] width 8 height 8
click at [244, 129] on input "Select an option" at bounding box center [247, 128] width 8 height 8
click at [244, 154] on span "Select an option" at bounding box center [247, 158] width 8 height 8
click at [244, 154] on input "Select an option" at bounding box center [247, 158] width 8 height 8
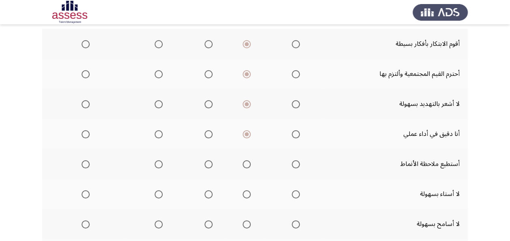
scroll to position [122, 0]
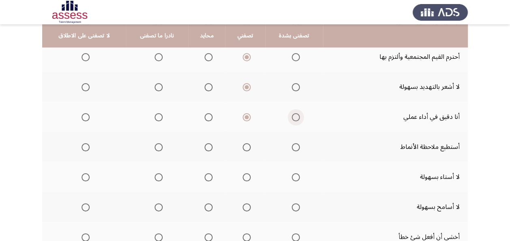
click at [292, 119] on span "Select an option" at bounding box center [296, 117] width 8 height 8
click at [292, 119] on input "Select an option" at bounding box center [296, 117] width 8 height 8
click at [243, 148] on span "Select an option" at bounding box center [247, 147] width 8 height 8
click at [243, 148] on input "Select an option" at bounding box center [247, 147] width 8 height 8
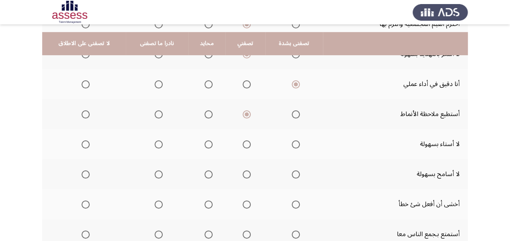
scroll to position [162, 0]
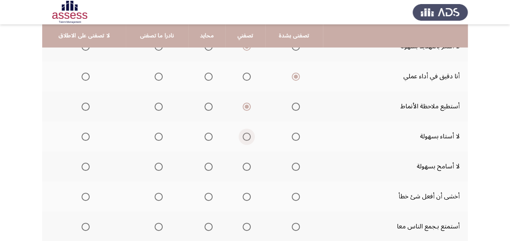
click at [246, 134] on span "Select an option" at bounding box center [247, 137] width 8 height 8
click at [246, 134] on input "Select an option" at bounding box center [247, 137] width 8 height 8
click at [157, 166] on span "Select an option" at bounding box center [159, 167] width 8 height 8
click at [157, 166] on input "Select an option" at bounding box center [159, 167] width 8 height 8
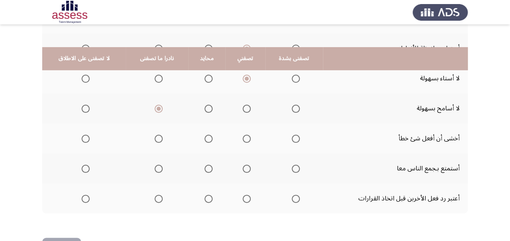
scroll to position [244, 0]
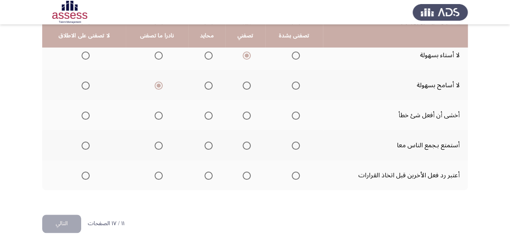
click at [156, 114] on span "Select an option" at bounding box center [159, 116] width 8 height 8
click at [156, 114] on input "Select an option" at bounding box center [159, 116] width 8 height 8
click at [292, 142] on span "Select an option" at bounding box center [296, 146] width 8 height 8
click at [292, 142] on input "Select an option" at bounding box center [296, 146] width 8 height 8
click at [247, 177] on span "Select an option" at bounding box center [247, 176] width 8 height 8
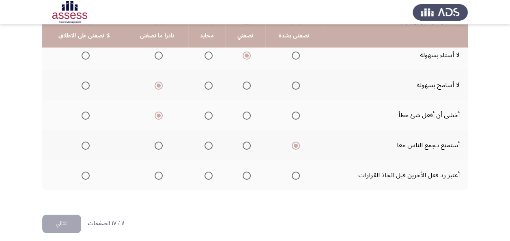
click at [247, 177] on input "Select an option" at bounding box center [247, 176] width 8 height 8
click at [205, 177] on span "Select an option" at bounding box center [209, 176] width 8 height 8
click at [205, 177] on input "Select an option" at bounding box center [209, 176] width 8 height 8
click at [76, 223] on button "التالي" at bounding box center [61, 224] width 39 height 18
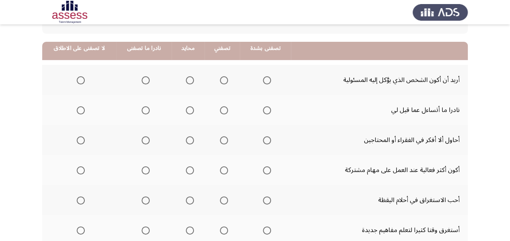
scroll to position [81, 0]
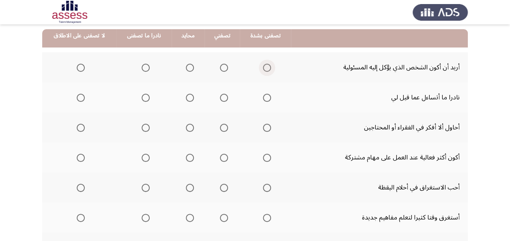
click at [268, 69] on span "Select an option" at bounding box center [267, 68] width 8 height 8
click at [268, 69] on input "Select an option" at bounding box center [267, 68] width 8 height 8
click at [146, 99] on span "Select an option" at bounding box center [146, 98] width 8 height 8
click at [146, 99] on input "Select an option" at bounding box center [146, 98] width 8 height 8
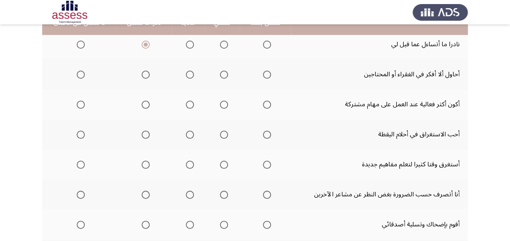
scroll to position [122, 0]
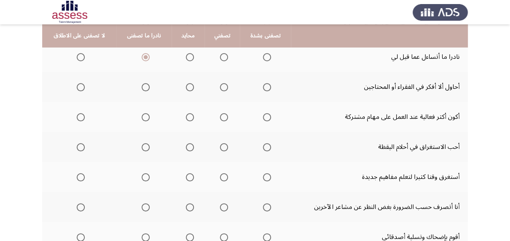
click at [148, 88] on th at bounding box center [143, 87] width 55 height 30
click at [142, 86] on span "Select an option" at bounding box center [146, 87] width 8 height 8
click at [142, 86] on input "Select an option" at bounding box center [146, 87] width 8 height 8
click at [272, 112] on th at bounding box center [265, 117] width 51 height 30
click at [268, 122] on mat-radio-group "Select an option" at bounding box center [265, 117] width 11 height 14
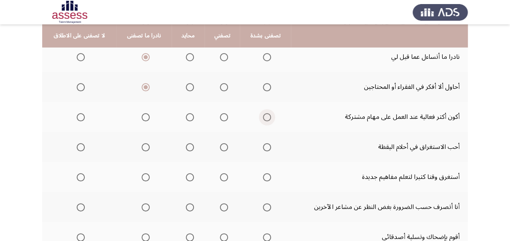
click at [269, 114] on span "Select an option" at bounding box center [267, 117] width 8 height 8
click at [269, 114] on input "Select an option" at bounding box center [267, 117] width 8 height 8
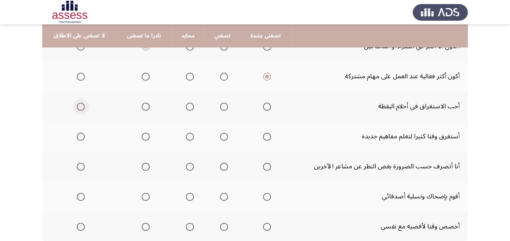
click at [77, 107] on span "Select an option" at bounding box center [81, 107] width 8 height 8
click at [77, 107] on input "Select an option" at bounding box center [81, 107] width 8 height 8
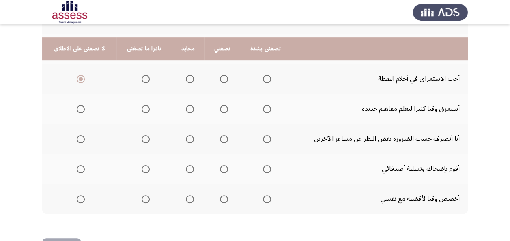
scroll to position [203, 0]
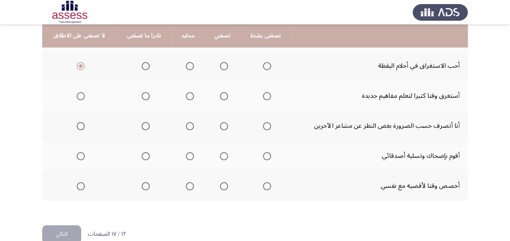
click at [78, 96] on span "Select an option" at bounding box center [81, 96] width 8 height 8
click at [78, 96] on input "Select an option" at bounding box center [81, 96] width 8 height 8
click at [147, 126] on span "Select an option" at bounding box center [146, 126] width 8 height 8
click at [147, 126] on input "Select an option" at bounding box center [146, 126] width 8 height 8
click at [223, 156] on span "Select an option" at bounding box center [224, 156] width 8 height 8
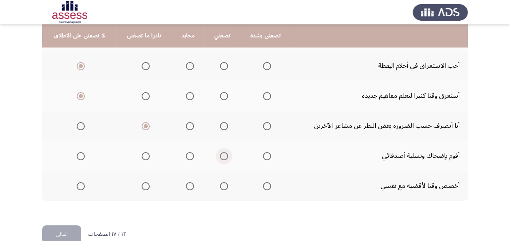
click at [223, 156] on input "Select an option" at bounding box center [224, 156] width 8 height 8
click at [190, 186] on span "Select an option" at bounding box center [190, 186] width 0 height 0
click at [188, 186] on input "Select an option" at bounding box center [190, 186] width 8 height 8
click at [220, 187] on span "Select an option" at bounding box center [224, 186] width 8 height 8
click at [220, 187] on input "Select an option" at bounding box center [224, 186] width 8 height 8
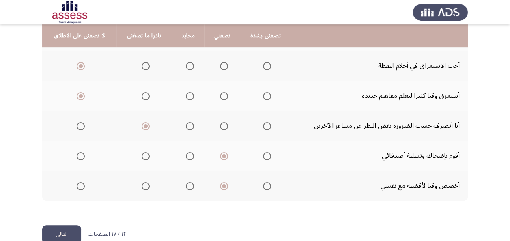
click at [66, 237] on button "التالي" at bounding box center [61, 234] width 39 height 18
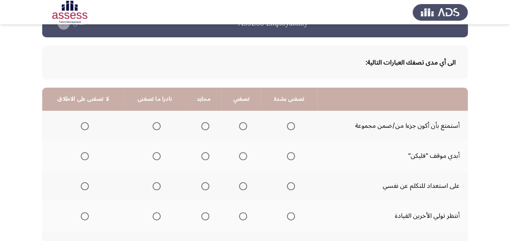
scroll to position [41, 0]
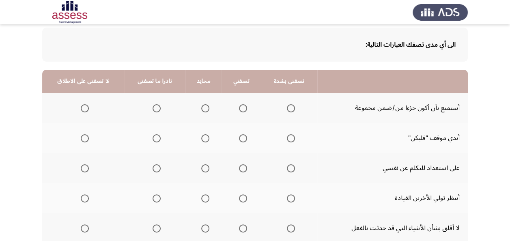
click at [242, 110] on span "Select an option" at bounding box center [243, 108] width 8 height 8
click at [242, 110] on input "Select an option" at bounding box center [243, 108] width 8 height 8
click at [201, 135] on span "Select an option" at bounding box center [205, 138] width 8 height 8
click at [201, 135] on input "Select an option" at bounding box center [205, 138] width 8 height 8
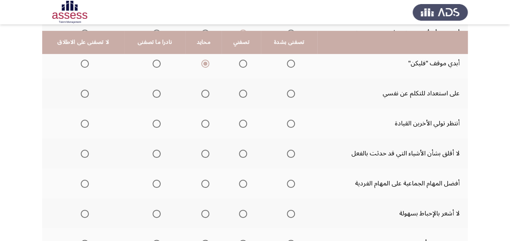
scroll to position [122, 0]
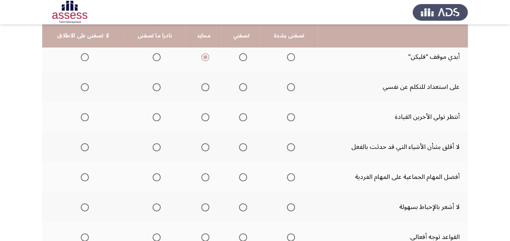
click at [239, 88] on span "Select an option" at bounding box center [243, 87] width 8 height 8
click at [239, 88] on input "Select an option" at bounding box center [243, 87] width 8 height 8
click at [83, 114] on span "Select an option" at bounding box center [85, 117] width 8 height 8
click at [83, 114] on input "Select an option" at bounding box center [85, 117] width 8 height 8
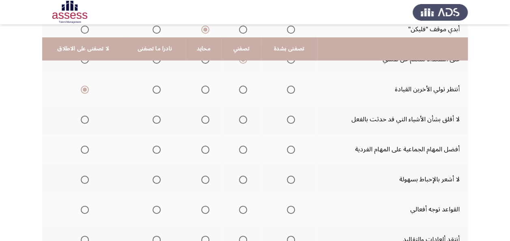
scroll to position [162, 0]
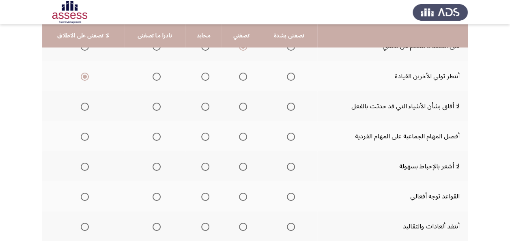
click at [239, 108] on span "Select an option" at bounding box center [243, 107] width 8 height 8
click at [239, 108] on input "Select an option" at bounding box center [243, 107] width 8 height 8
click at [238, 132] on mat-radio-group "Select an option" at bounding box center [241, 136] width 11 height 14
click at [239, 138] on span "Select an option" at bounding box center [243, 137] width 8 height 8
click at [239, 138] on input "Select an option" at bounding box center [243, 137] width 8 height 8
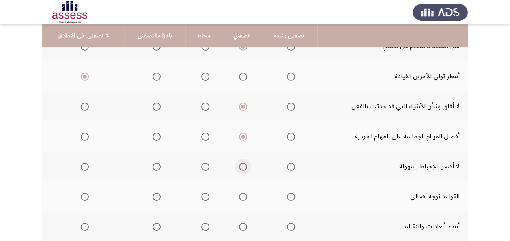
click at [239, 167] on span "Select an option" at bounding box center [243, 167] width 8 height 8
click at [239, 167] on input "Select an option" at bounding box center [243, 167] width 8 height 8
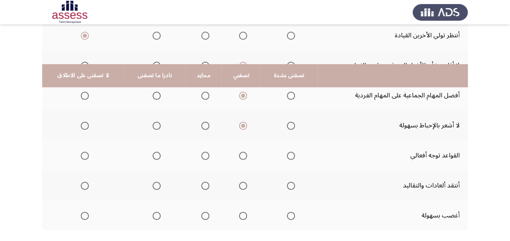
scroll to position [244, 0]
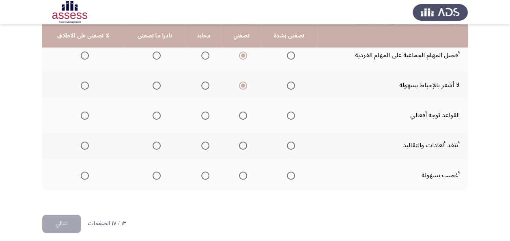
click at [239, 111] on mat-radio-group "Select an option" at bounding box center [241, 115] width 11 height 14
click at [242, 113] on span "Select an option" at bounding box center [243, 116] width 8 height 8
click at [242, 113] on input "Select an option" at bounding box center [243, 116] width 8 height 8
click at [87, 146] on span "Select an option" at bounding box center [85, 146] width 8 height 8
click at [87, 146] on input "Select an option" at bounding box center [85, 146] width 8 height 8
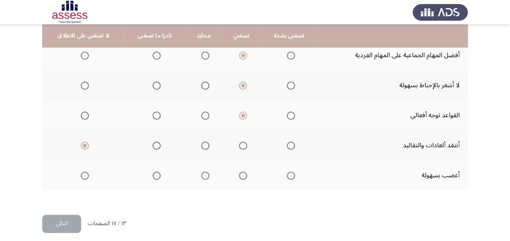
click at [81, 178] on span "Select an option" at bounding box center [85, 176] width 8 height 8
click at [81, 178] on input "Select an option" at bounding box center [85, 176] width 8 height 8
click at [66, 213] on div "الى أي مدى تصفك العبارات التالية: تصفنى بشدة تصفني محايد نادرا ما تصفنى لا تصفن…" at bounding box center [255, 16] width 426 height 398
click at [69, 224] on button "التالي" at bounding box center [61, 224] width 39 height 18
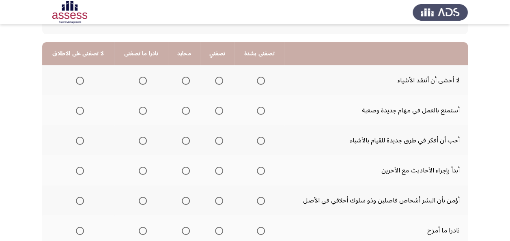
scroll to position [81, 0]
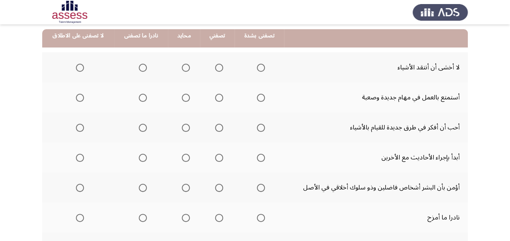
click at [182, 71] on span "Select an option" at bounding box center [186, 68] width 8 height 8
click at [182, 71] on input "Select an option" at bounding box center [186, 68] width 8 height 8
click at [260, 97] on span "Select an option" at bounding box center [261, 98] width 8 height 8
click at [260, 97] on input "Select an option" at bounding box center [261, 98] width 8 height 8
click at [217, 96] on span "Select an option" at bounding box center [219, 98] width 8 height 8
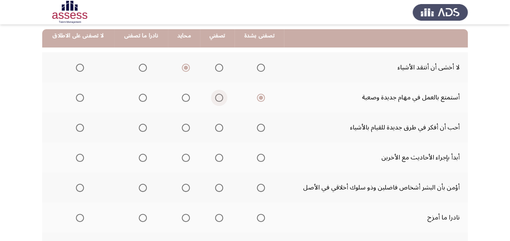
click at [217, 96] on input "Select an option" at bounding box center [219, 98] width 8 height 8
click at [257, 96] on span "Select an option" at bounding box center [261, 98] width 8 height 8
click at [257, 96] on input "Select an option" at bounding box center [261, 98] width 8 height 8
click at [215, 126] on span "Select an option" at bounding box center [219, 128] width 8 height 8
click at [215, 126] on input "Select an option" at bounding box center [219, 128] width 8 height 8
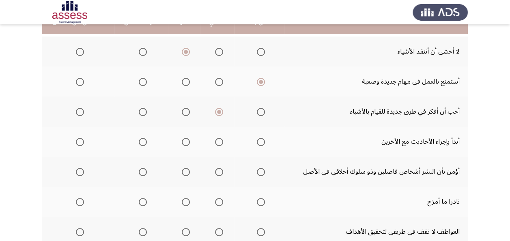
scroll to position [122, 0]
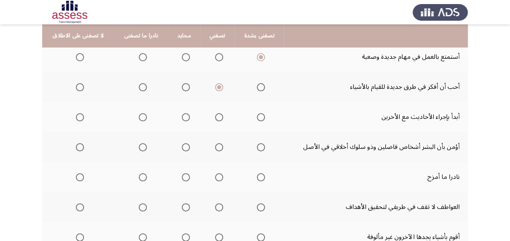
click at [216, 117] on span "Select an option" at bounding box center [219, 117] width 8 height 8
click at [216, 117] on input "Select an option" at bounding box center [219, 117] width 8 height 8
click at [257, 116] on span "Select an option" at bounding box center [261, 117] width 8 height 8
click at [257, 116] on input "Select an option" at bounding box center [261, 117] width 8 height 8
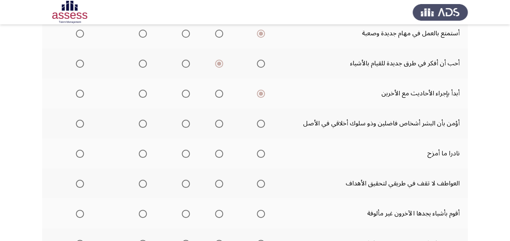
scroll to position [162, 0]
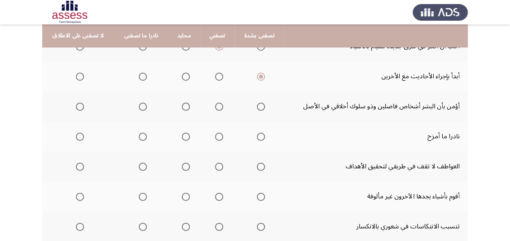
click at [257, 106] on span "Select an option" at bounding box center [261, 107] width 8 height 8
click at [257, 106] on input "Select an option" at bounding box center [261, 107] width 8 height 8
click at [141, 137] on span "Select an option" at bounding box center [143, 137] width 8 height 8
click at [141, 137] on input "Select an option" at bounding box center [143, 137] width 8 height 8
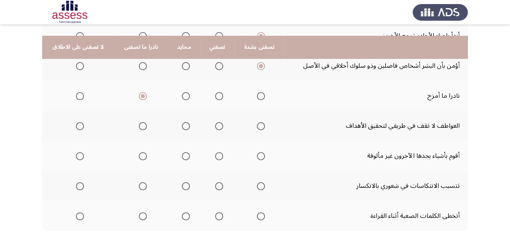
scroll to position [244, 0]
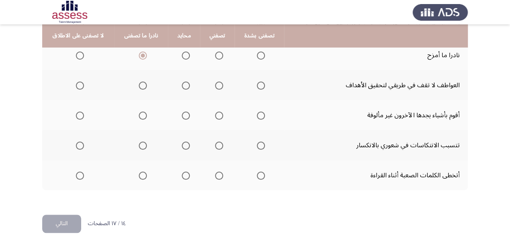
click at [261, 87] on span "Select an option" at bounding box center [261, 86] width 8 height 8
click at [261, 87] on input "Select an option" at bounding box center [261, 86] width 8 height 8
click at [79, 116] on span "Select an option" at bounding box center [80, 116] width 8 height 8
click at [79, 116] on input "Select an option" at bounding box center [80, 116] width 8 height 8
click at [77, 144] on span "Select an option" at bounding box center [80, 146] width 8 height 8
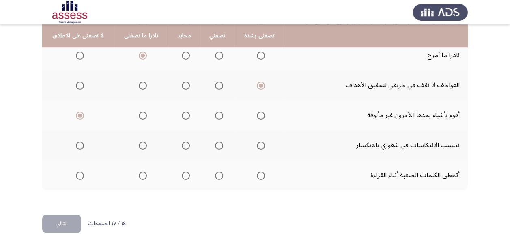
click at [77, 144] on input "Select an option" at bounding box center [80, 146] width 8 height 8
click at [80, 175] on span "Select an option" at bounding box center [80, 176] width 8 height 8
click at [80, 175] on input "Select an option" at bounding box center [80, 176] width 8 height 8
click at [139, 179] on span "Select an option" at bounding box center [143, 176] width 8 height 8
click at [139, 179] on input "Select an option" at bounding box center [143, 176] width 8 height 8
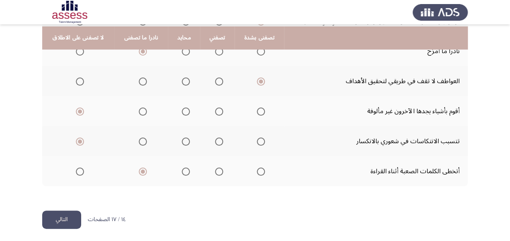
scroll to position [249, 0]
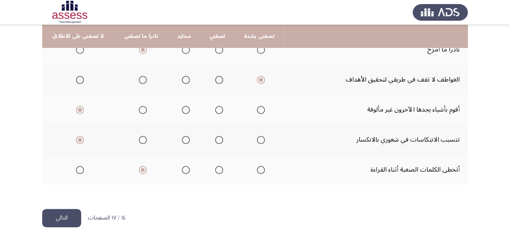
click at [67, 217] on button "التالي" at bounding box center [61, 218] width 39 height 18
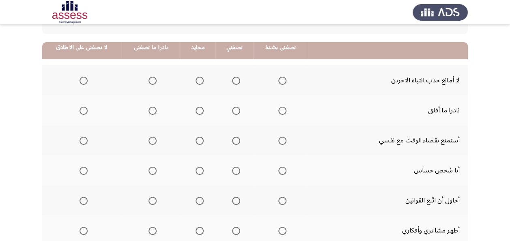
scroll to position [81, 0]
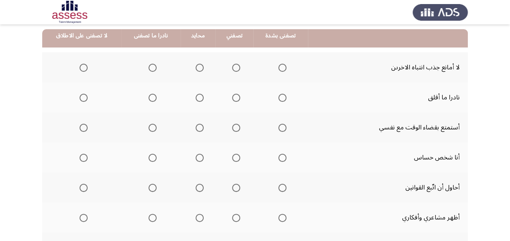
click at [233, 69] on span "Select an option" at bounding box center [236, 68] width 8 height 8
click at [233, 69] on input "Select an option" at bounding box center [236, 68] width 8 height 8
click at [232, 95] on span "Select an option" at bounding box center [236, 98] width 8 height 8
click at [232, 95] on input "Select an option" at bounding box center [236, 98] width 8 height 8
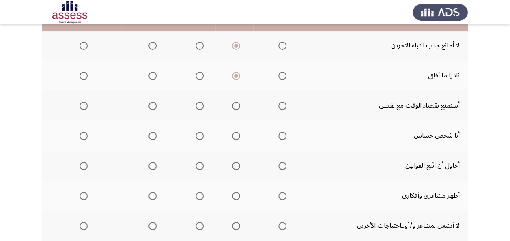
scroll to position [122, 0]
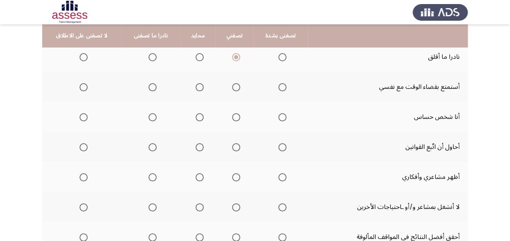
click at [232, 87] on span "Select an option" at bounding box center [236, 87] width 8 height 8
click at [232, 87] on input "Select an option" at bounding box center [236, 87] width 8 height 8
click at [84, 119] on span "Select an option" at bounding box center [84, 117] width 8 height 8
click at [84, 119] on input "Select an option" at bounding box center [84, 117] width 8 height 8
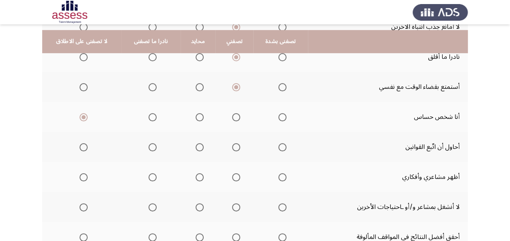
scroll to position [162, 0]
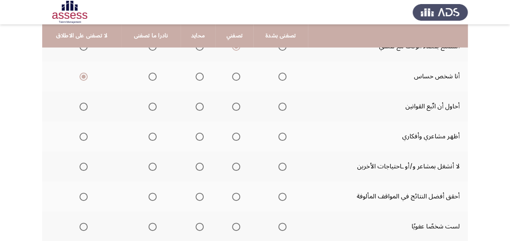
click at [281, 104] on span "Select an option" at bounding box center [282, 107] width 8 height 8
click at [281, 104] on input "Select an option" at bounding box center [282, 107] width 8 height 8
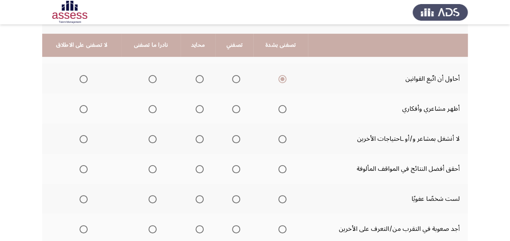
scroll to position [203, 0]
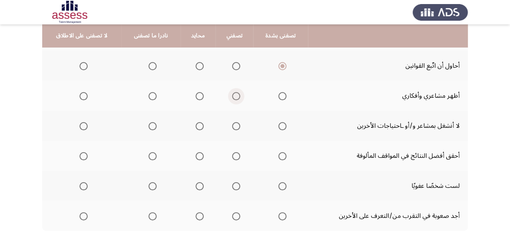
click at [233, 95] on span "Select an option" at bounding box center [236, 96] width 8 height 8
click at [233, 95] on input "Select an option" at bounding box center [236, 96] width 8 height 8
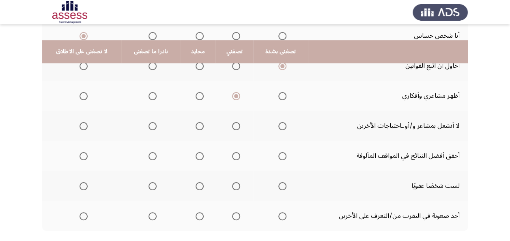
scroll to position [244, 0]
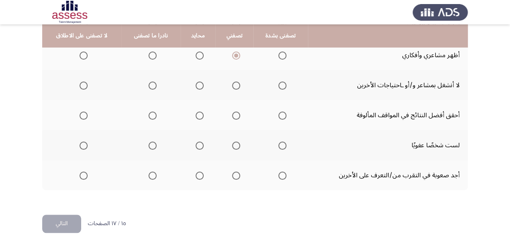
click at [152, 84] on span "Select an option" at bounding box center [153, 86] width 8 height 8
click at [152, 84] on input "Select an option" at bounding box center [153, 86] width 8 height 8
click at [234, 113] on span "Select an option" at bounding box center [236, 116] width 8 height 8
click at [234, 113] on input "Select an option" at bounding box center [236, 116] width 8 height 8
click at [232, 144] on span "Select an option" at bounding box center [236, 146] width 8 height 8
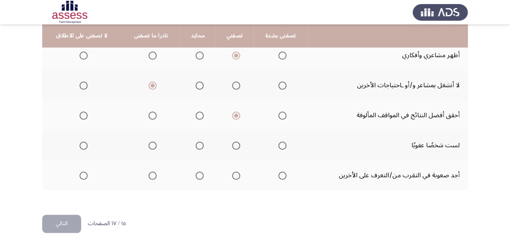
click at [232, 144] on input "Select an option" at bounding box center [236, 146] width 8 height 8
click at [80, 177] on span "Select an option" at bounding box center [84, 176] width 8 height 8
click at [80, 177] on input "Select an option" at bounding box center [84, 176] width 8 height 8
click at [66, 216] on button "التالي" at bounding box center [61, 224] width 39 height 18
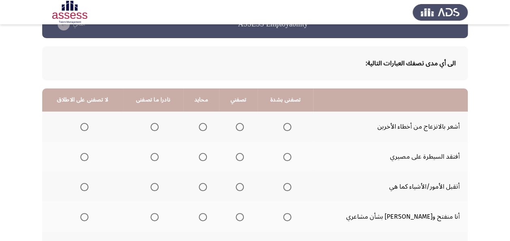
scroll to position [41, 0]
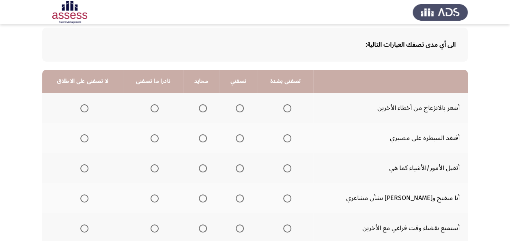
click at [159, 111] on span "Select an option" at bounding box center [155, 108] width 8 height 8
click at [159, 111] on input "Select an option" at bounding box center [155, 108] width 8 height 8
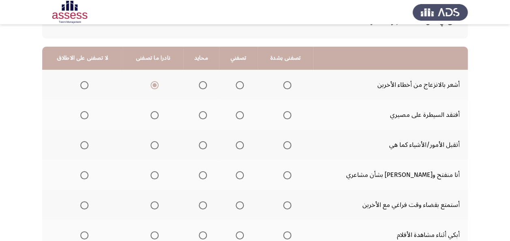
scroll to position [81, 0]
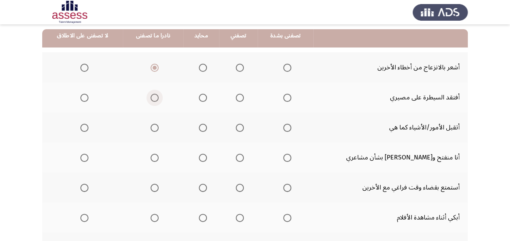
click at [157, 97] on span "Select an option" at bounding box center [155, 98] width 8 height 8
click at [157, 97] on input "Select an option" at bounding box center [155, 98] width 8 height 8
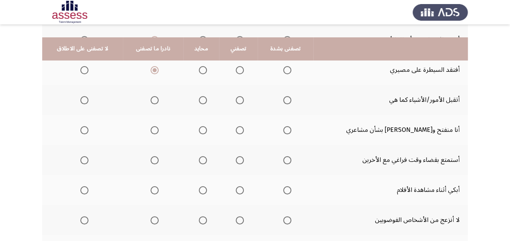
scroll to position [122, 0]
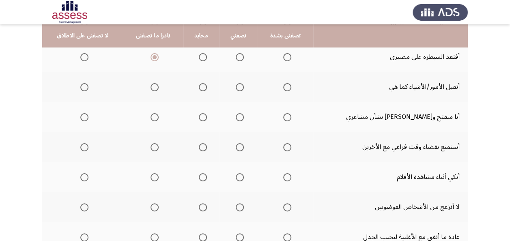
click at [82, 59] on span "Select an option" at bounding box center [84, 57] width 8 height 8
click at [82, 59] on input "Select an option" at bounding box center [84, 57] width 8 height 8
click at [244, 84] on span "Select an option" at bounding box center [240, 87] width 8 height 8
click at [244, 84] on input "Select an option" at bounding box center [240, 87] width 8 height 8
click at [240, 117] on span "Select an option" at bounding box center [240, 117] width 0 height 0
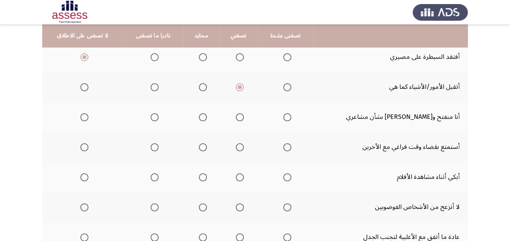
click at [244, 117] on input "Select an option" at bounding box center [240, 117] width 8 height 8
click at [244, 143] on span "Select an option" at bounding box center [240, 147] width 8 height 8
click at [244, 143] on input "Select an option" at bounding box center [240, 147] width 8 height 8
click at [159, 175] on span "Select an option" at bounding box center [155, 177] width 8 height 8
click at [159, 175] on input "Select an option" at bounding box center [155, 177] width 8 height 8
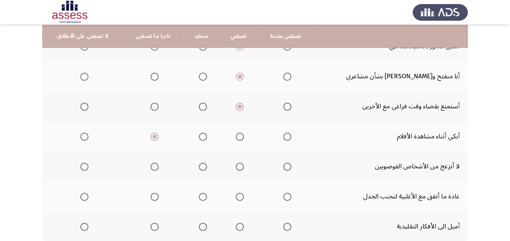
scroll to position [203, 0]
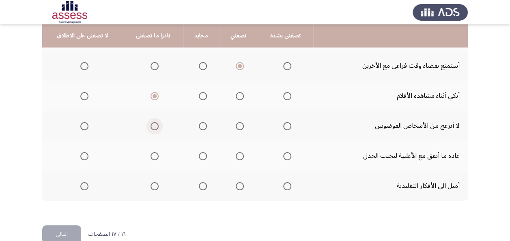
click at [159, 127] on span "Select an option" at bounding box center [155, 126] width 8 height 8
click at [159, 127] on input "Select an option" at bounding box center [155, 126] width 8 height 8
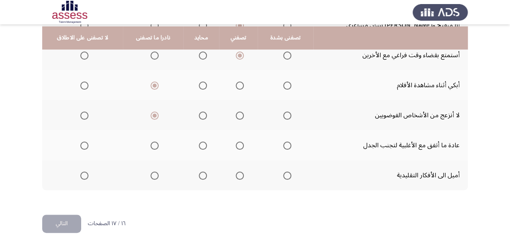
scroll to position [219, 0]
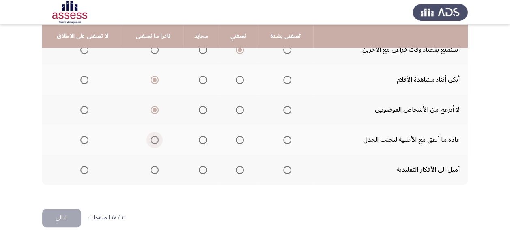
click at [159, 140] on span "Select an option" at bounding box center [155, 140] width 8 height 8
click at [159, 140] on input "Select an option" at bounding box center [155, 140] width 8 height 8
click at [158, 172] on span "Select an option" at bounding box center [155, 170] width 8 height 8
click at [158, 172] on input "Select an option" at bounding box center [155, 170] width 8 height 8
click at [68, 220] on button "التالي" at bounding box center [61, 218] width 39 height 18
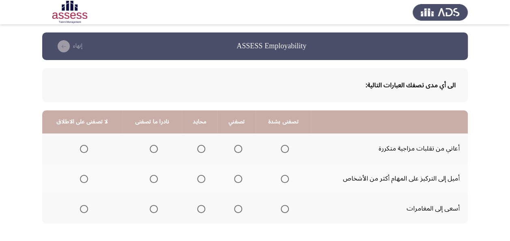
scroll to position [39, 0]
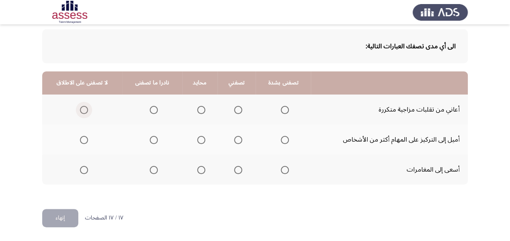
click at [84, 109] on span "Select an option" at bounding box center [84, 110] width 8 height 8
click at [84, 109] on input "Select an option" at bounding box center [84, 110] width 8 height 8
click at [283, 138] on span "Select an option" at bounding box center [285, 140] width 8 height 8
click at [283, 138] on input "Select an option" at bounding box center [285, 140] width 8 height 8
click at [234, 142] on span "Select an option" at bounding box center [238, 140] width 8 height 8
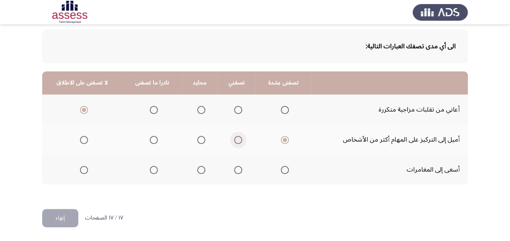
click at [234, 142] on input "Select an option" at bounding box center [238, 140] width 8 height 8
click at [237, 168] on span "Select an option" at bounding box center [238, 170] width 8 height 8
click at [237, 168] on input "Select an option" at bounding box center [238, 170] width 8 height 8
click at [66, 216] on button "إنهاء" at bounding box center [60, 218] width 36 height 18
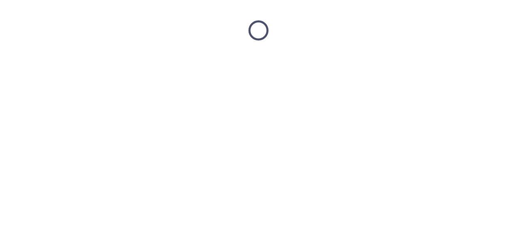
scroll to position [0, 0]
